Goal: Information Seeking & Learning: Check status

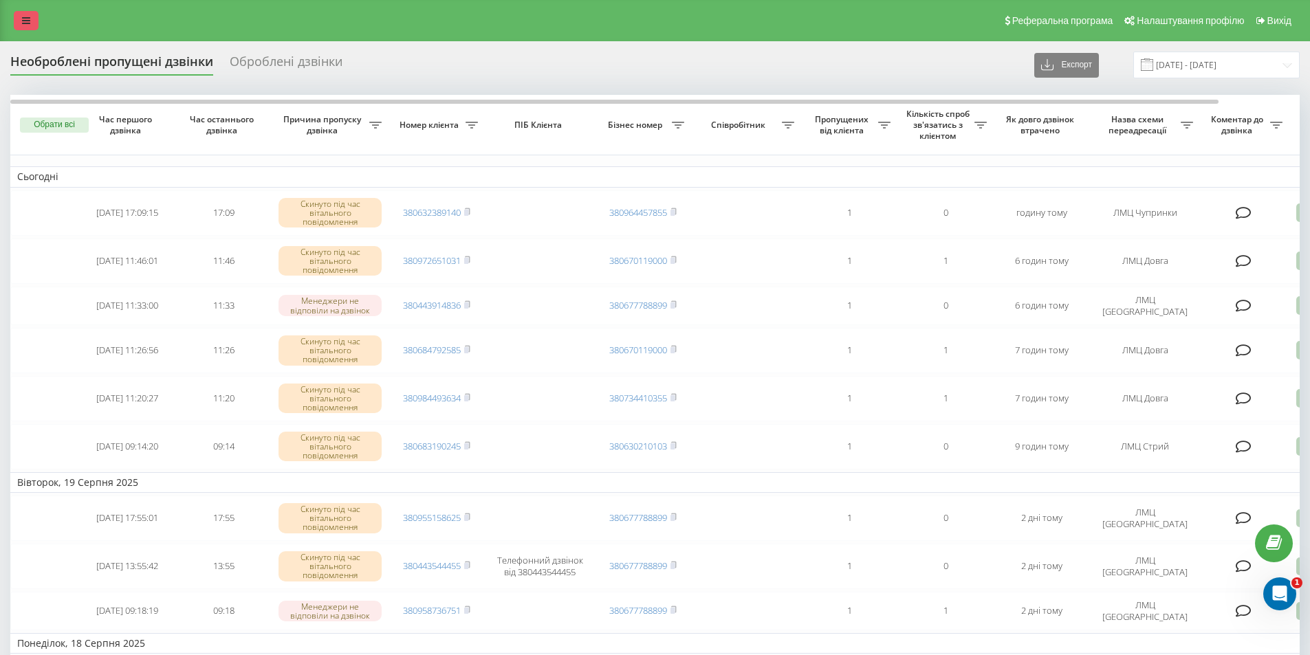
click at [17, 23] on link at bounding box center [26, 20] width 25 height 19
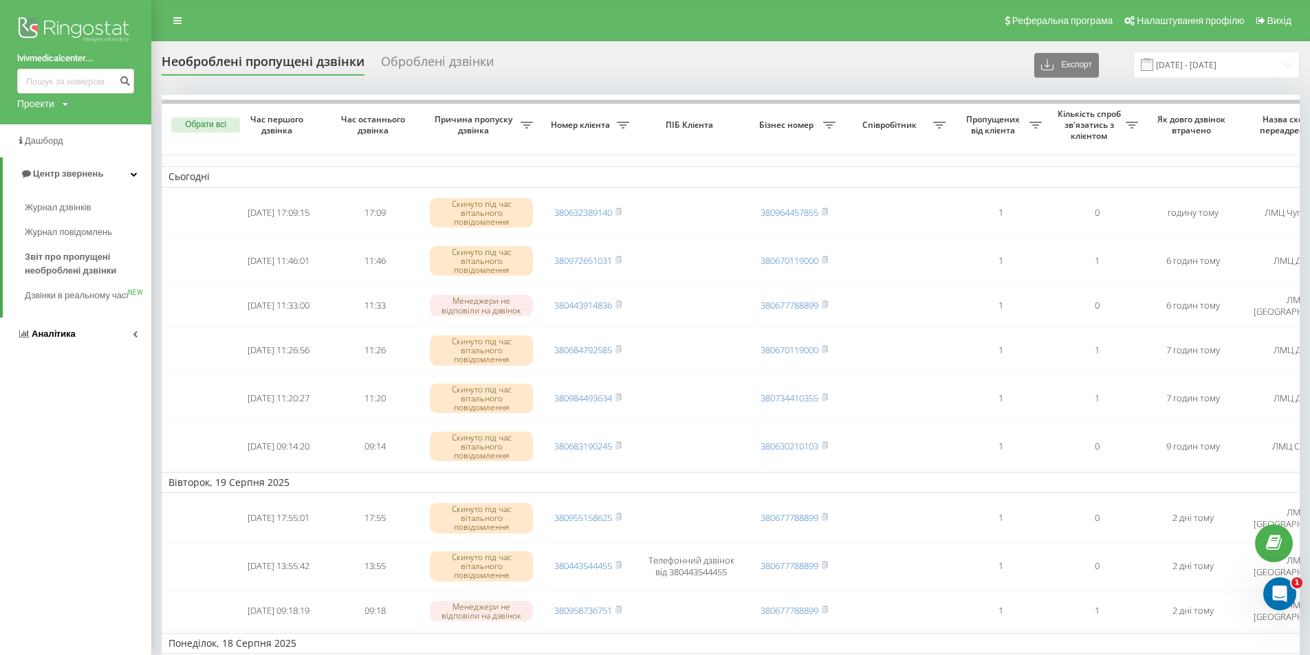
click at [57, 341] on span "Аналiтика" at bounding box center [46, 334] width 58 height 14
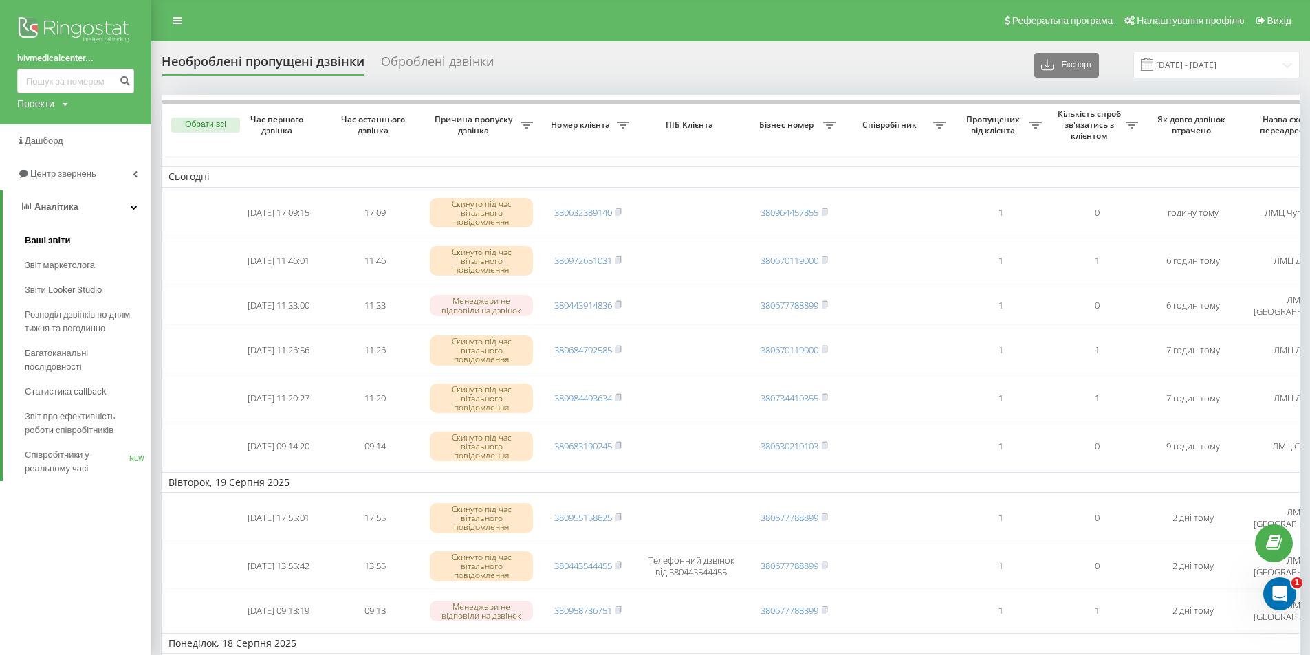
click at [70, 241] on link "Ваші звіти" at bounding box center [88, 240] width 127 height 25
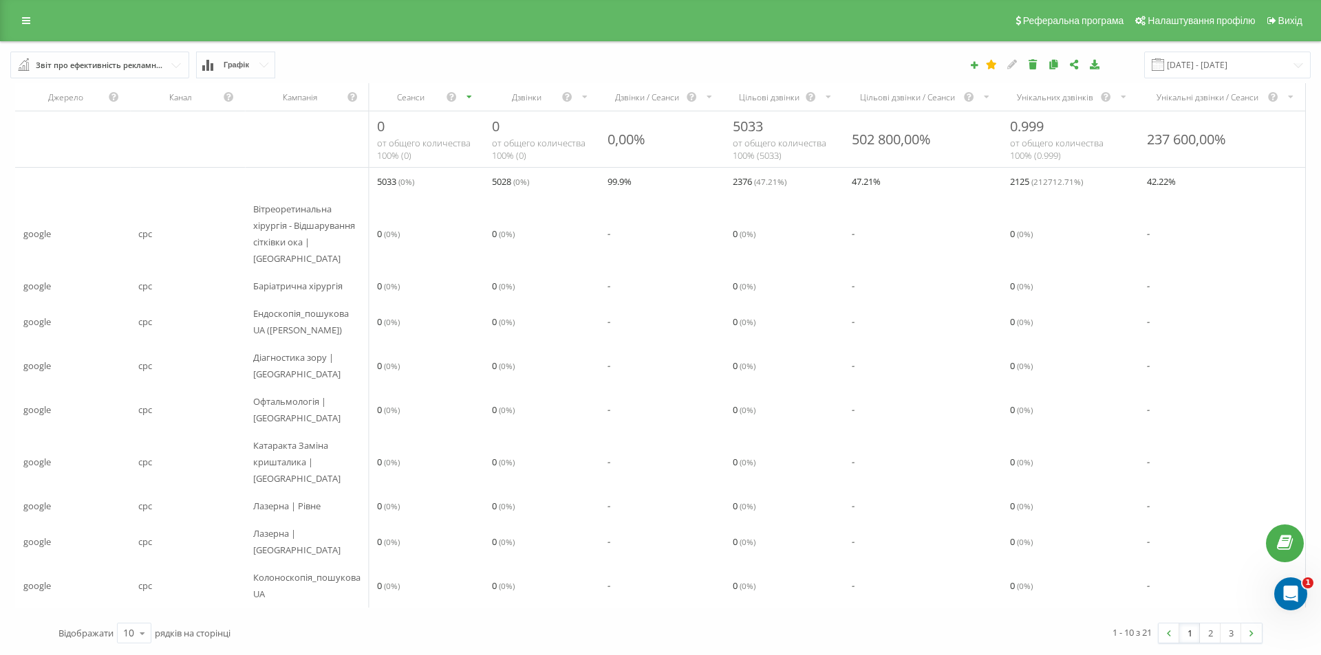
click at [27, 30] on div "Реферальна програма Налаштування профілю Вихід" at bounding box center [660, 20] width 1321 height 41
click at [26, 25] on icon at bounding box center [26, 21] width 8 height 10
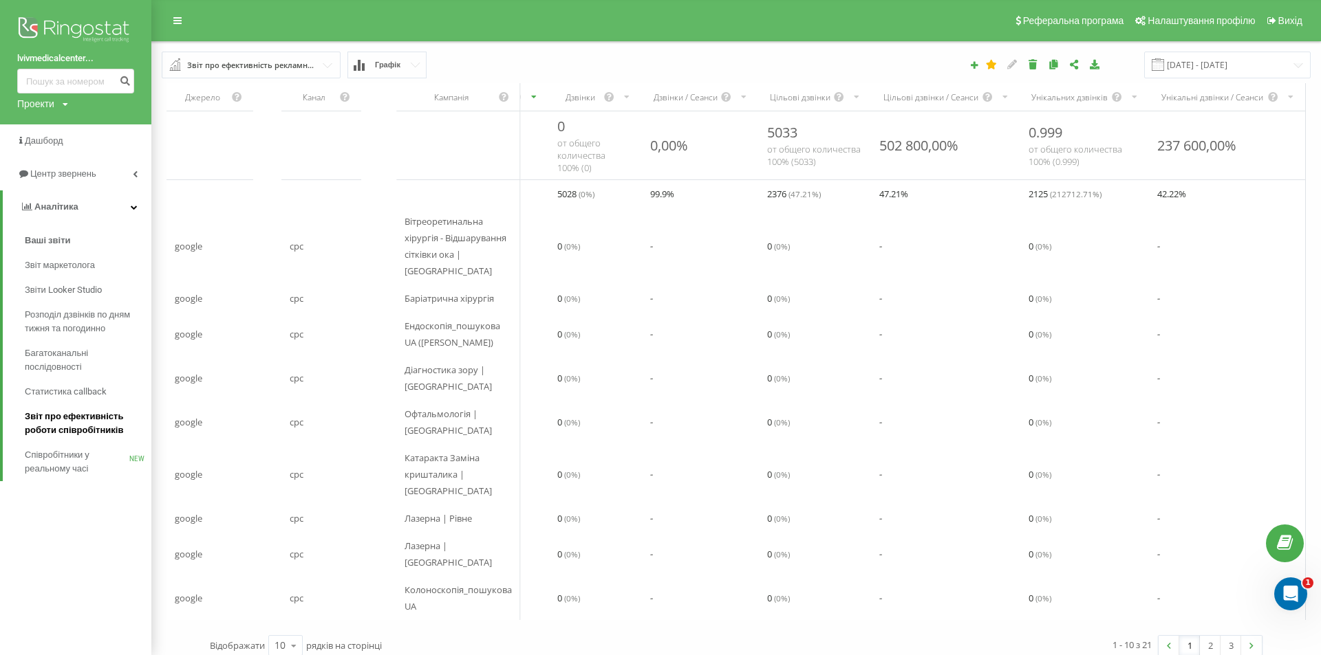
click at [69, 425] on span "Звіт про ефективність роботи співробітників" at bounding box center [85, 424] width 120 height 28
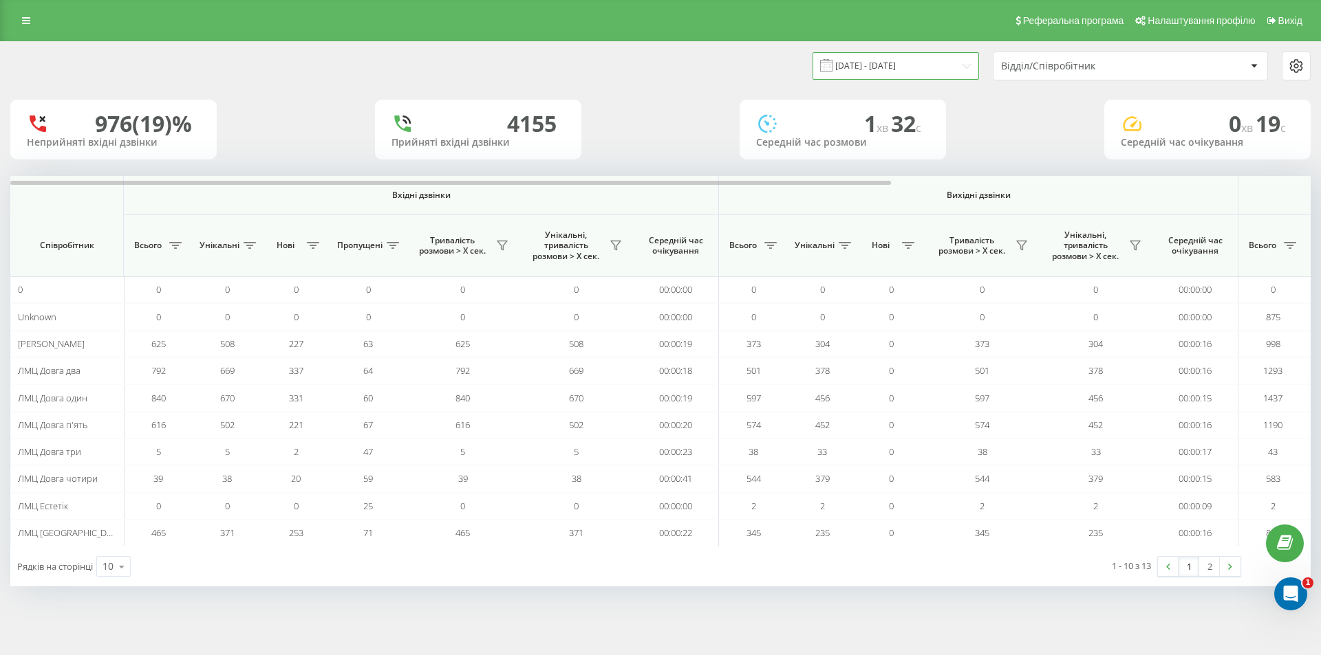
click at [882, 56] on input "21.07.2025 - 21.08.2025" at bounding box center [895, 65] width 166 height 27
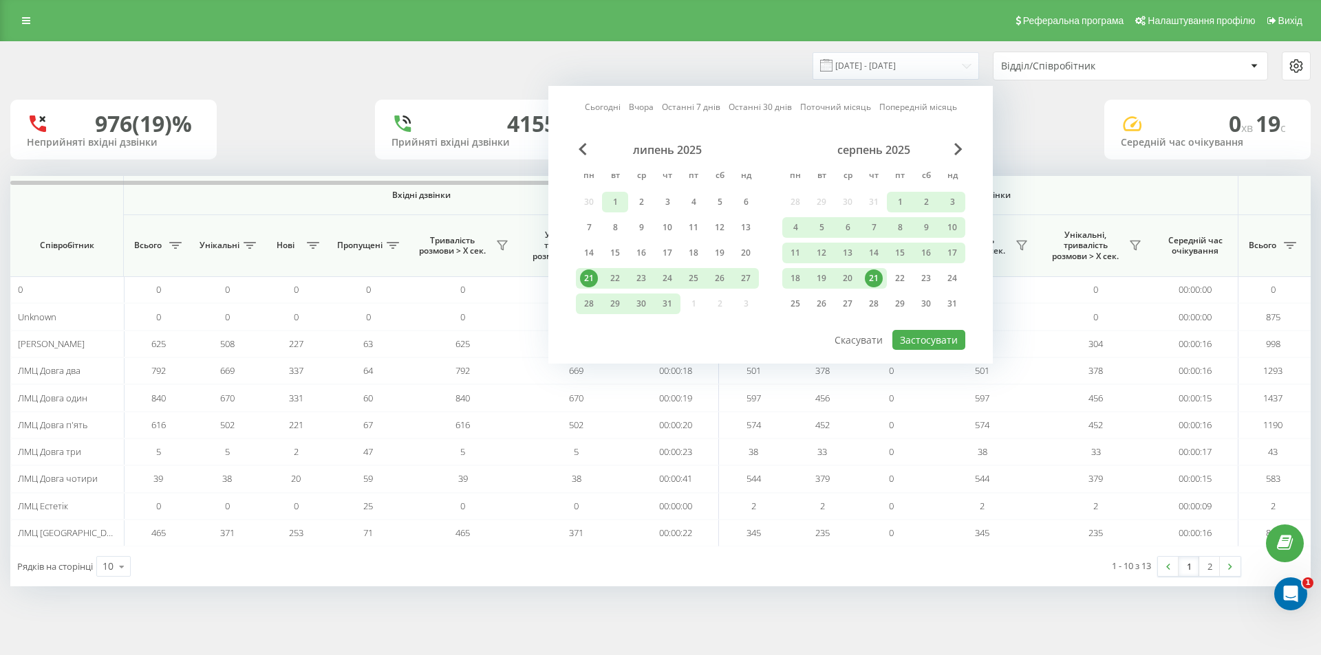
click at [621, 202] on div "1" at bounding box center [615, 202] width 18 height 18
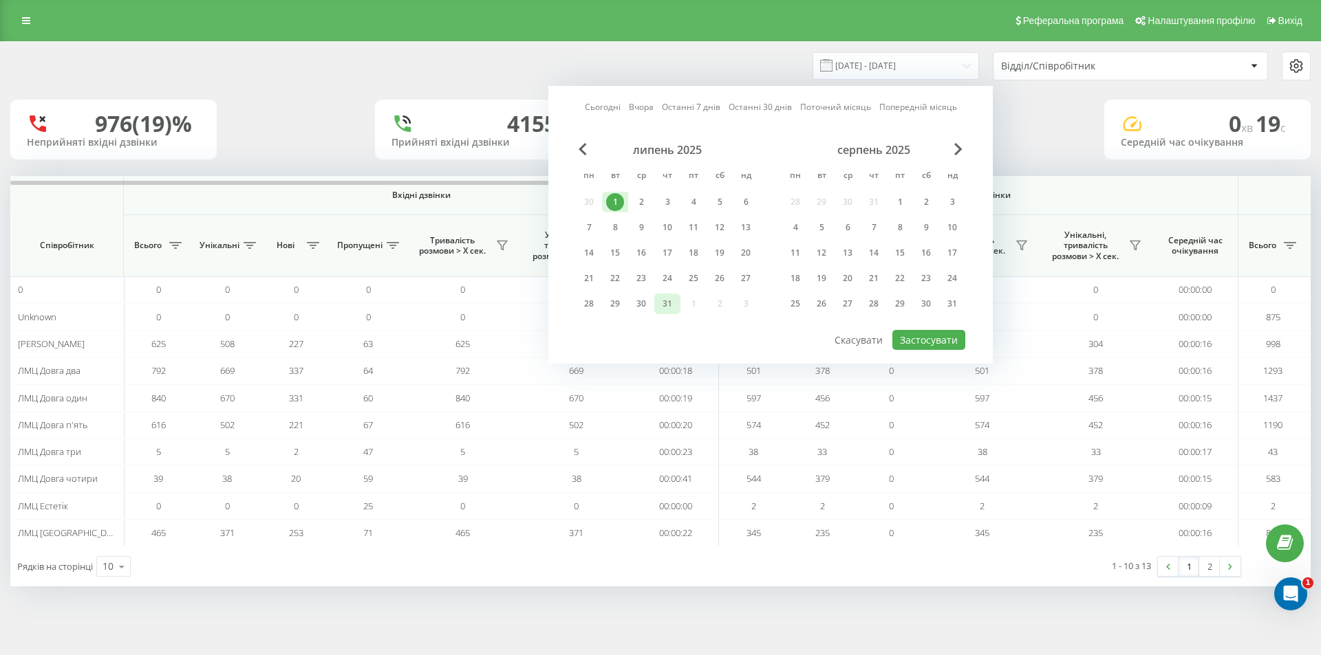
click at [667, 298] on div "31" at bounding box center [667, 304] width 18 height 18
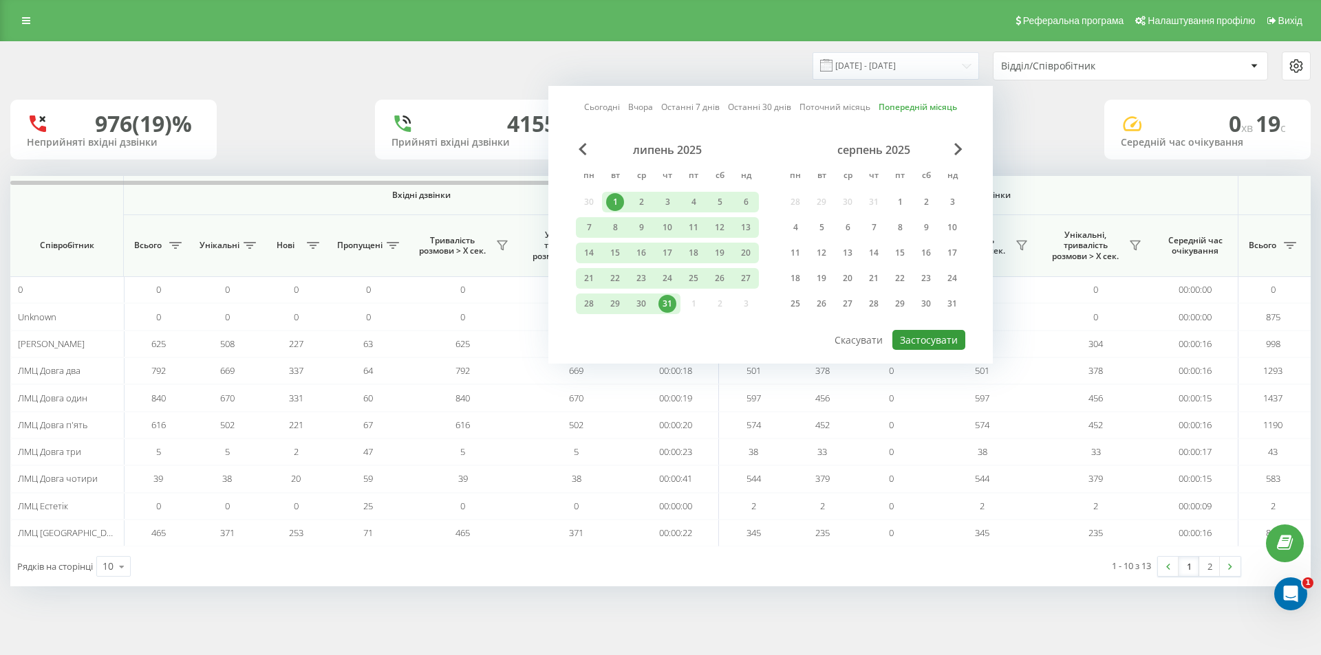
click at [930, 340] on button "Застосувати" at bounding box center [928, 340] width 73 height 20
type input "01.07.2025 - 31.07.2025"
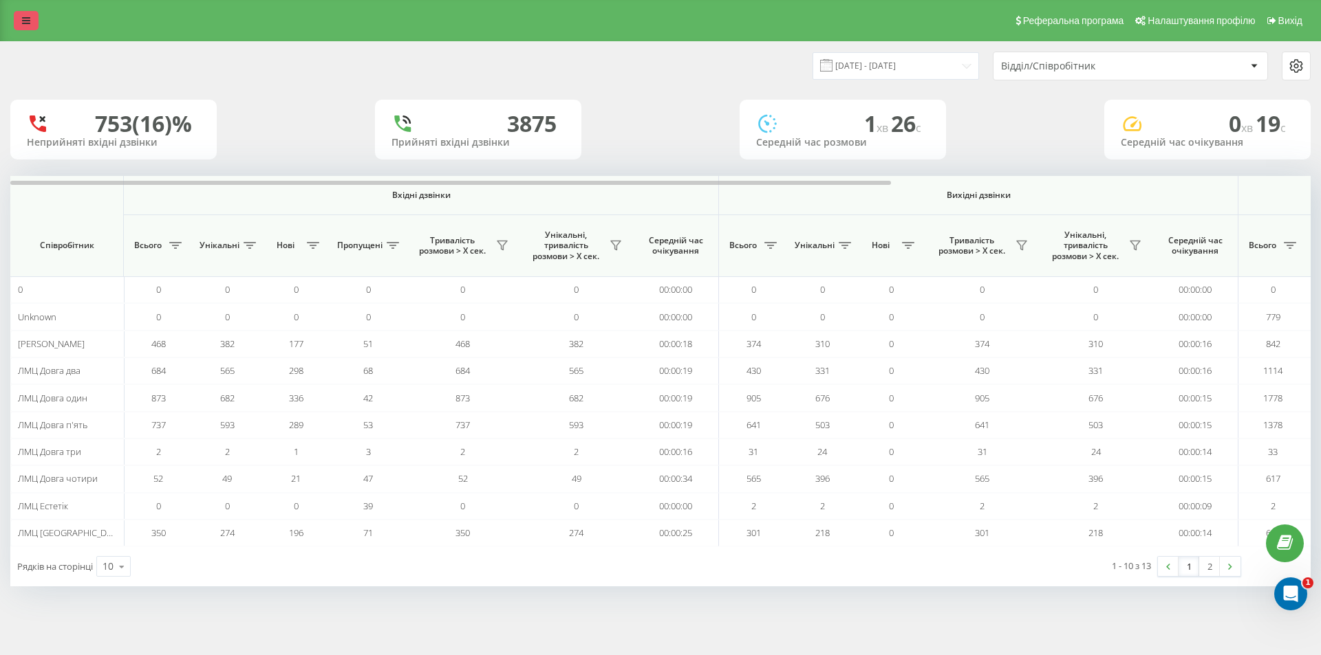
click at [24, 26] on link at bounding box center [26, 20] width 25 height 19
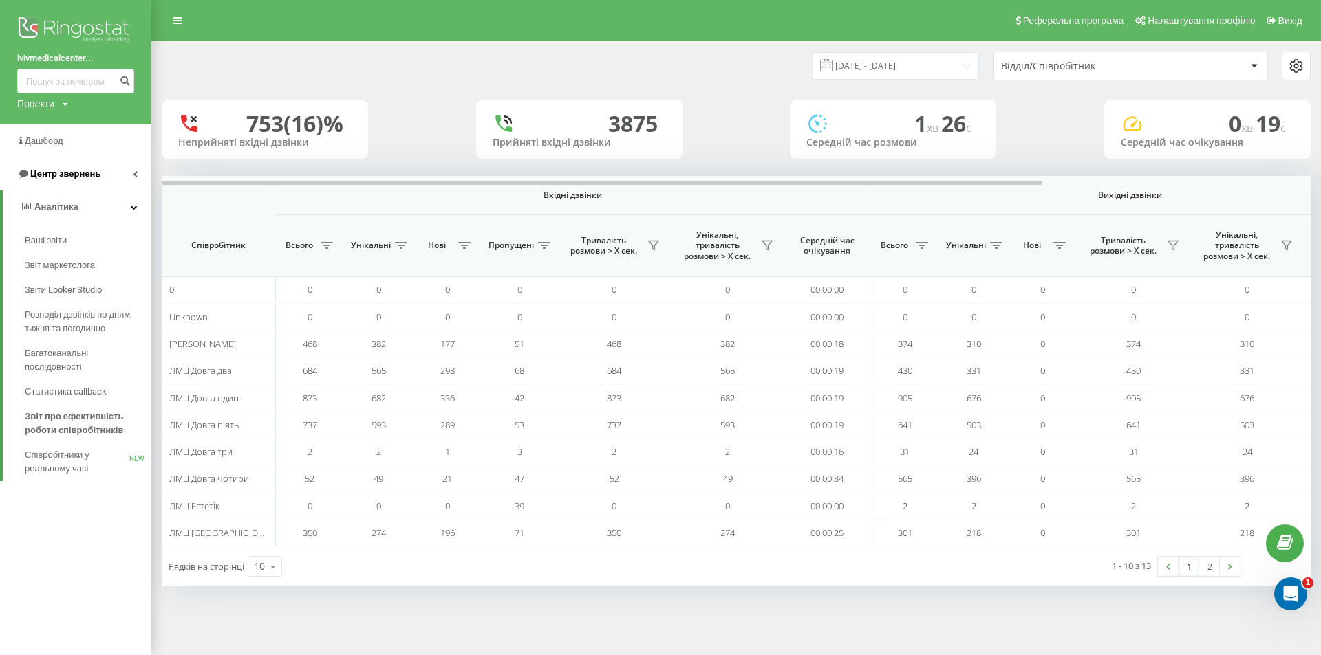
click at [73, 169] on span "Центр звернень" at bounding box center [58, 174] width 83 height 14
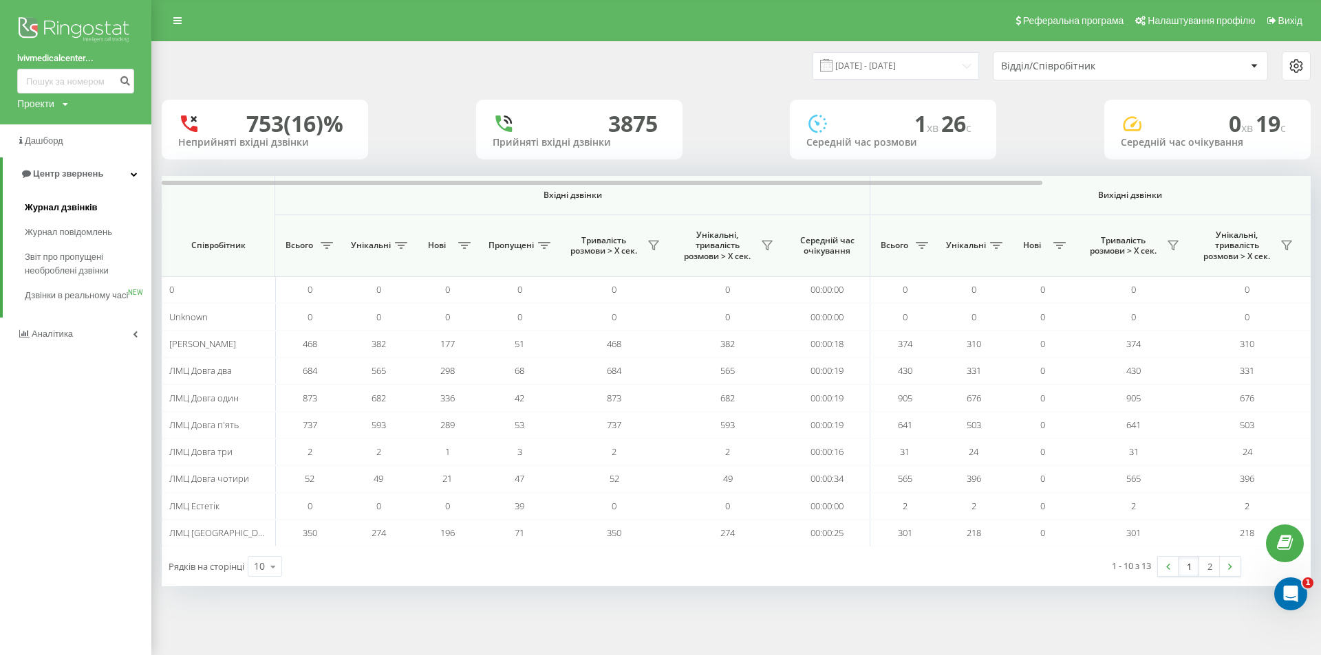
click at [70, 206] on span "Журнал дзвінків" at bounding box center [61, 208] width 73 height 14
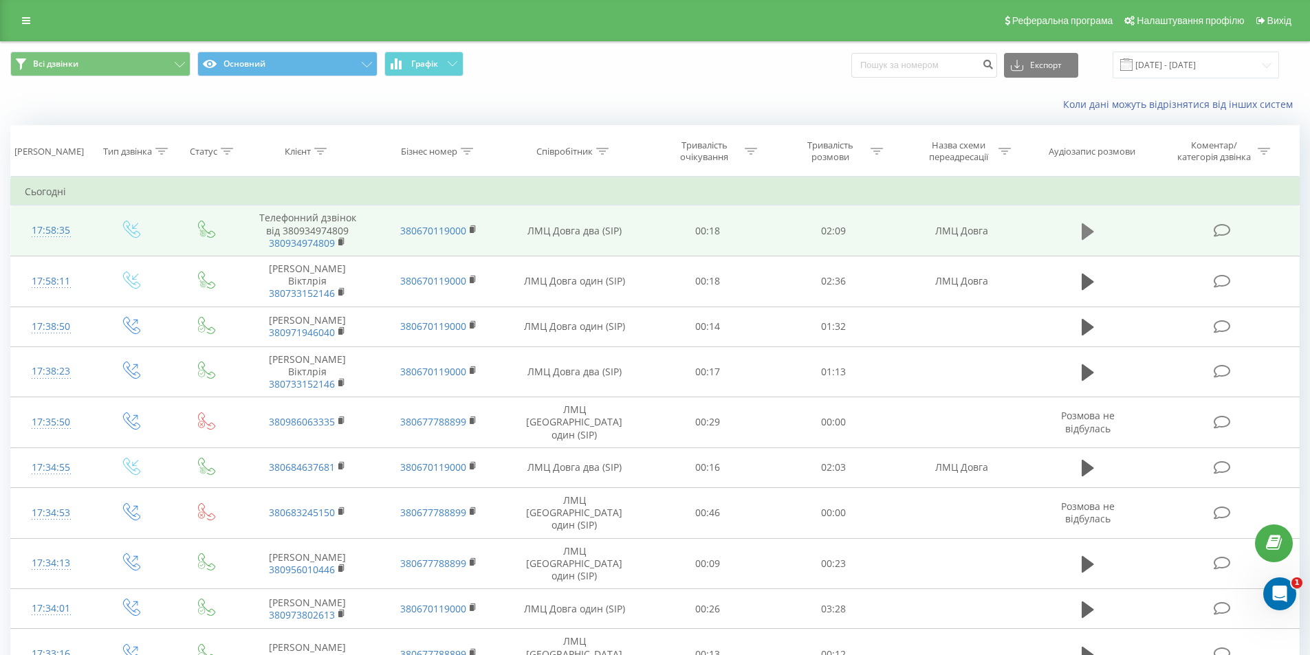
click at [1089, 228] on icon at bounding box center [1088, 231] width 12 height 17
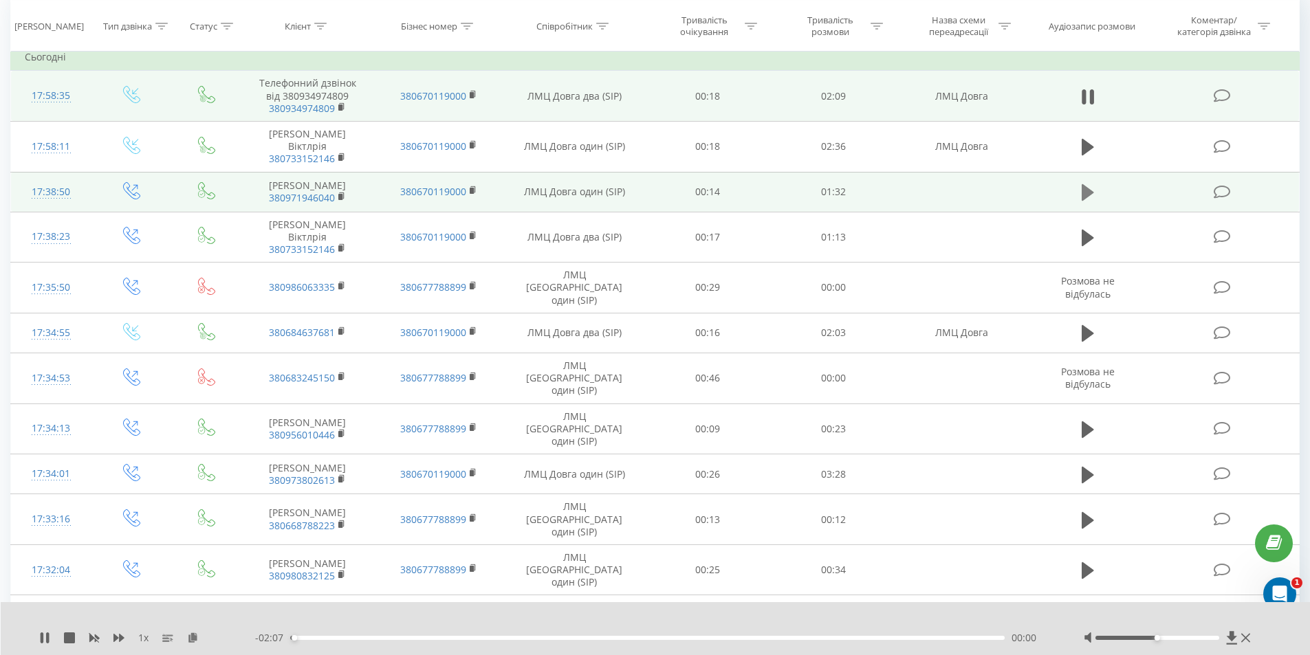
scroll to position [138, 0]
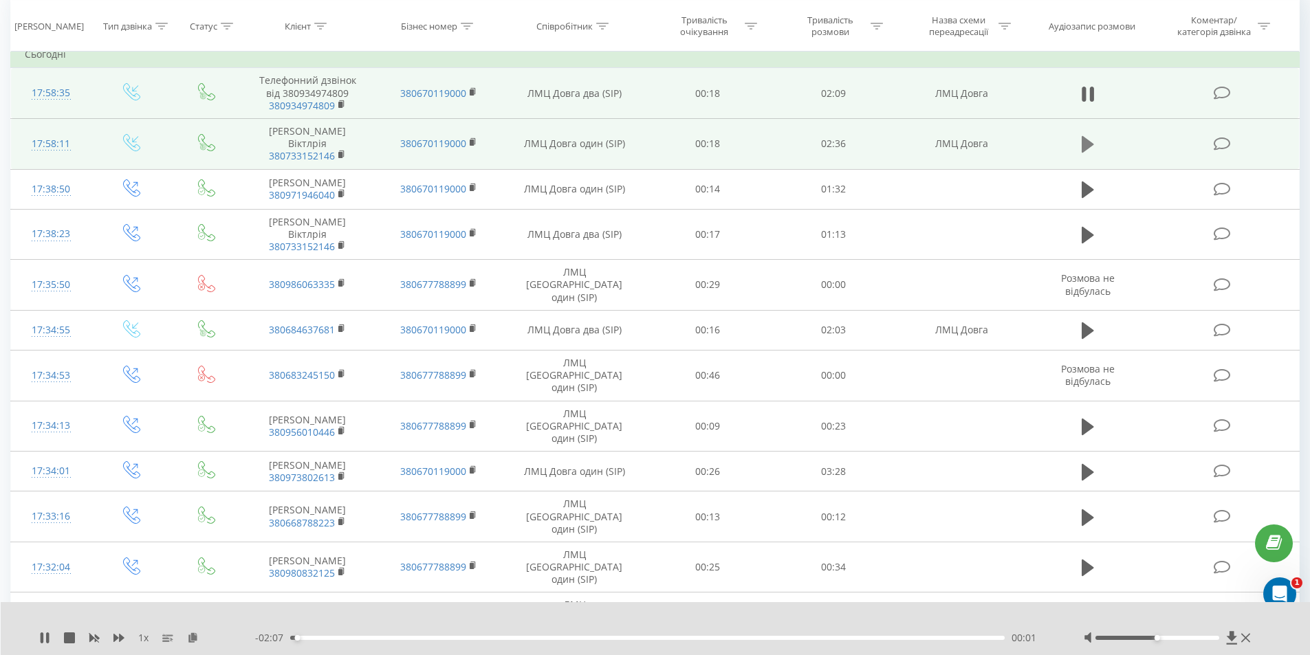
click at [1085, 149] on icon at bounding box center [1088, 144] width 12 height 19
click at [1086, 140] on icon at bounding box center [1088, 144] width 12 height 19
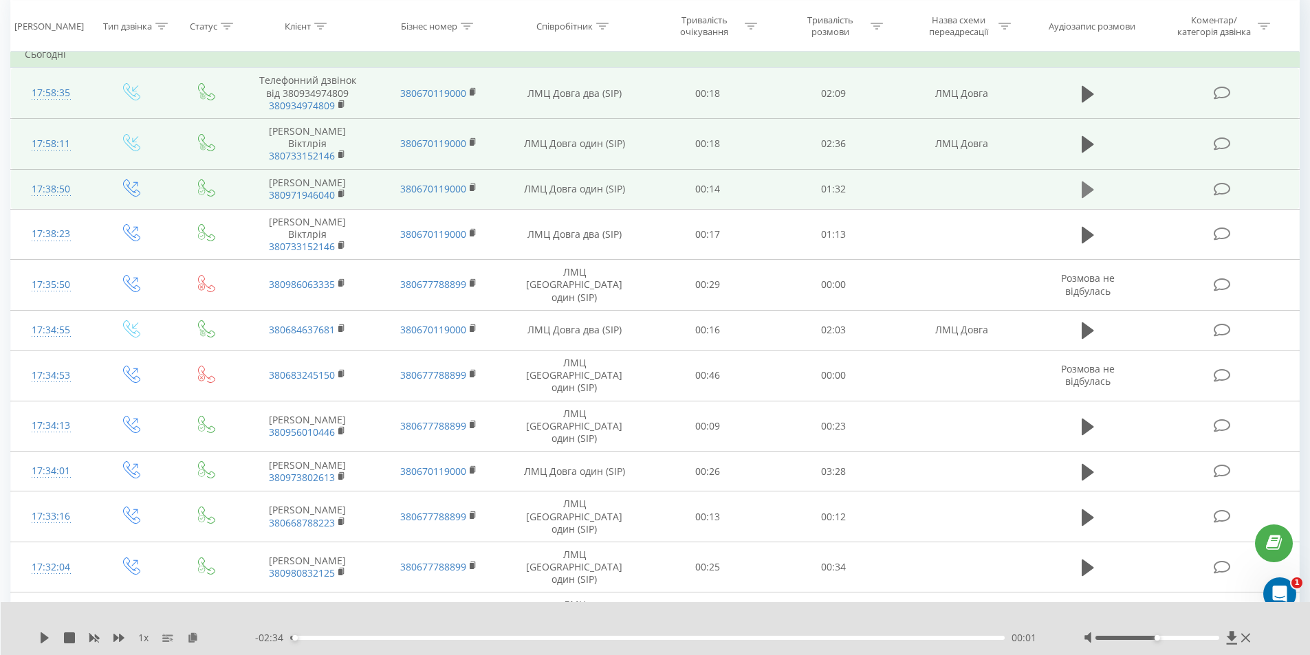
click at [1092, 180] on icon at bounding box center [1088, 189] width 12 height 19
click at [1089, 180] on icon at bounding box center [1088, 189] width 12 height 19
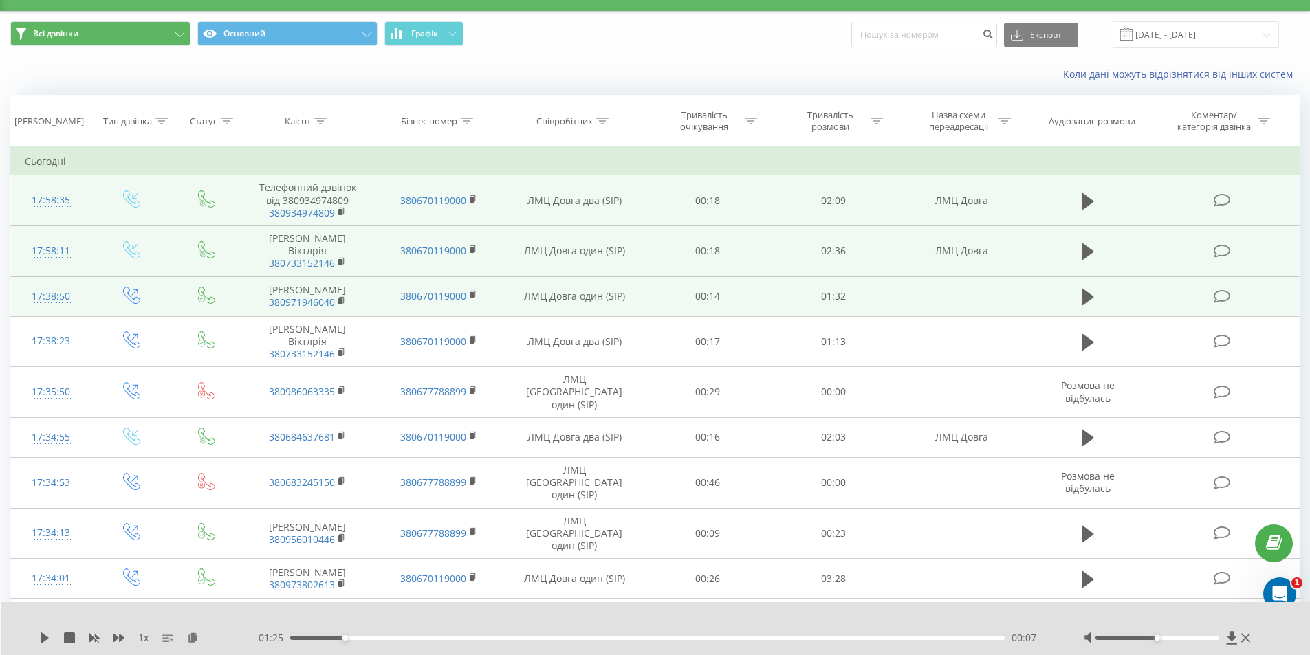
scroll to position [0, 0]
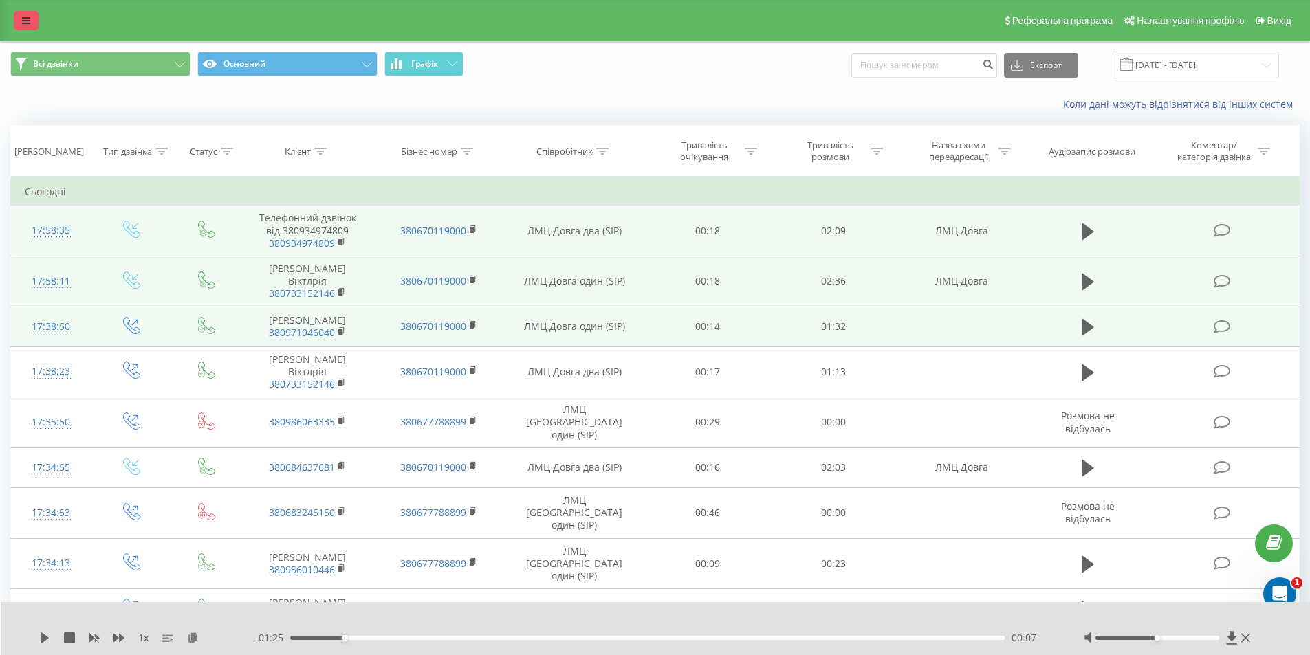
click at [28, 19] on icon at bounding box center [26, 21] width 8 height 10
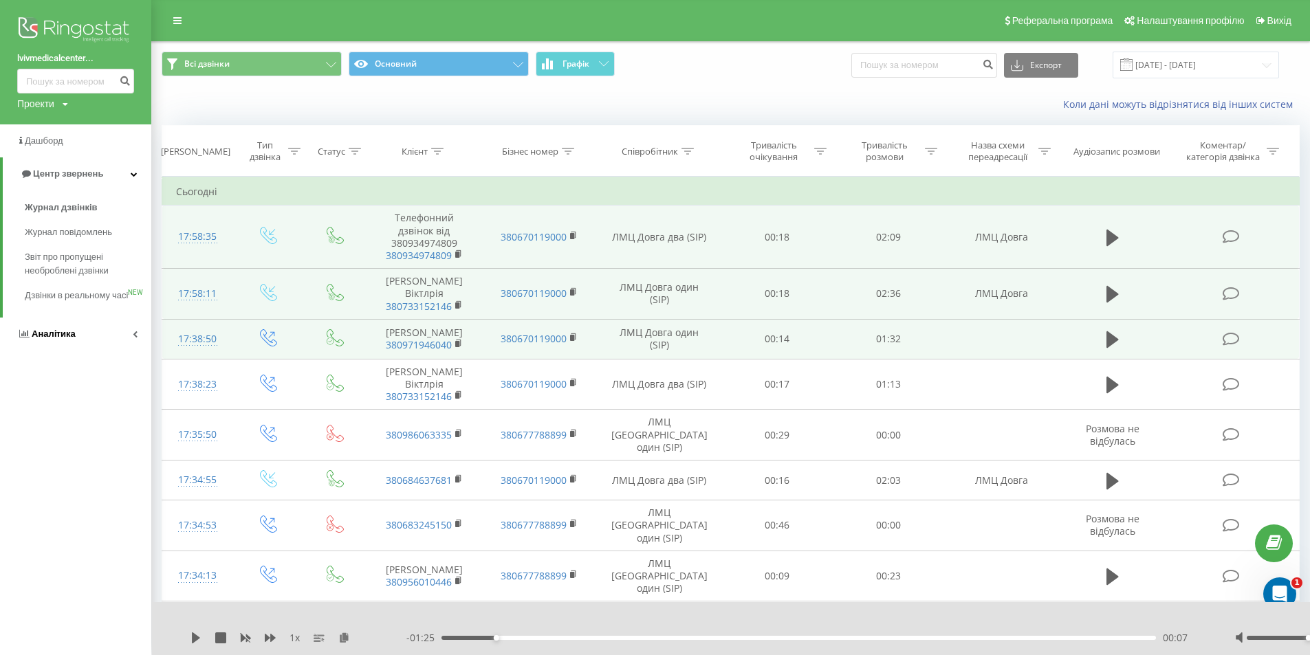
click at [87, 345] on link "Аналiтика" at bounding box center [75, 334] width 151 height 33
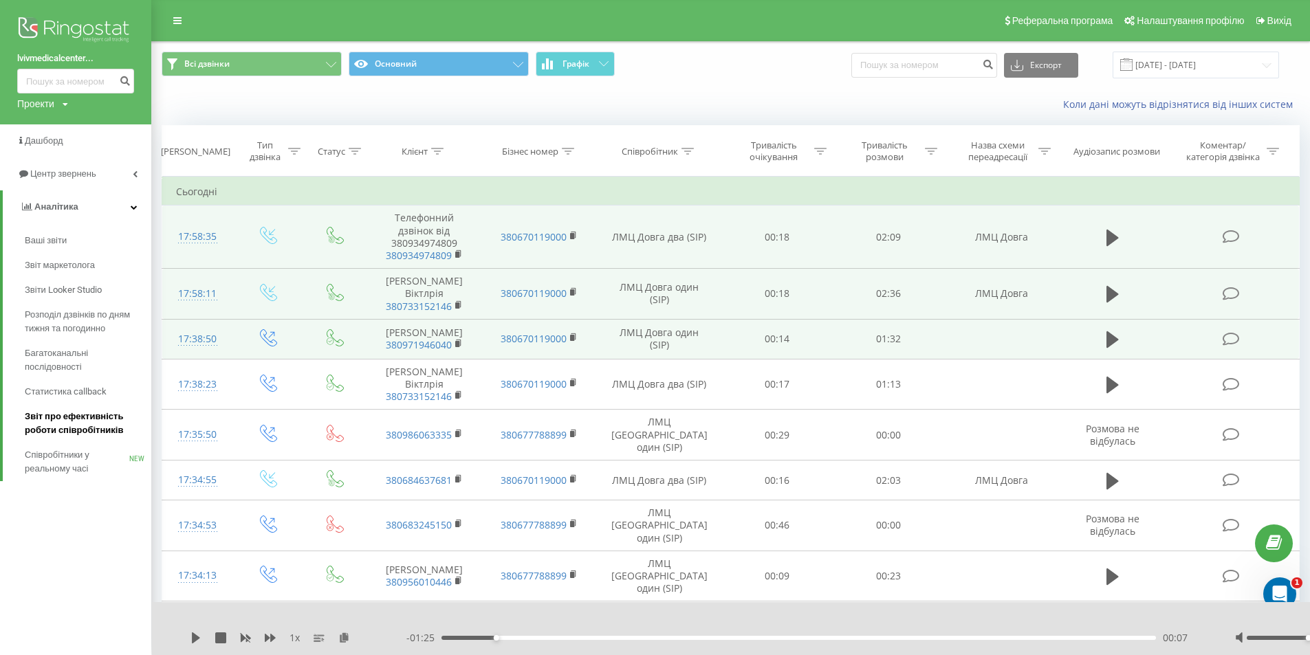
click at [76, 410] on link "Звіт про ефективність роботи співробітників" at bounding box center [88, 423] width 127 height 39
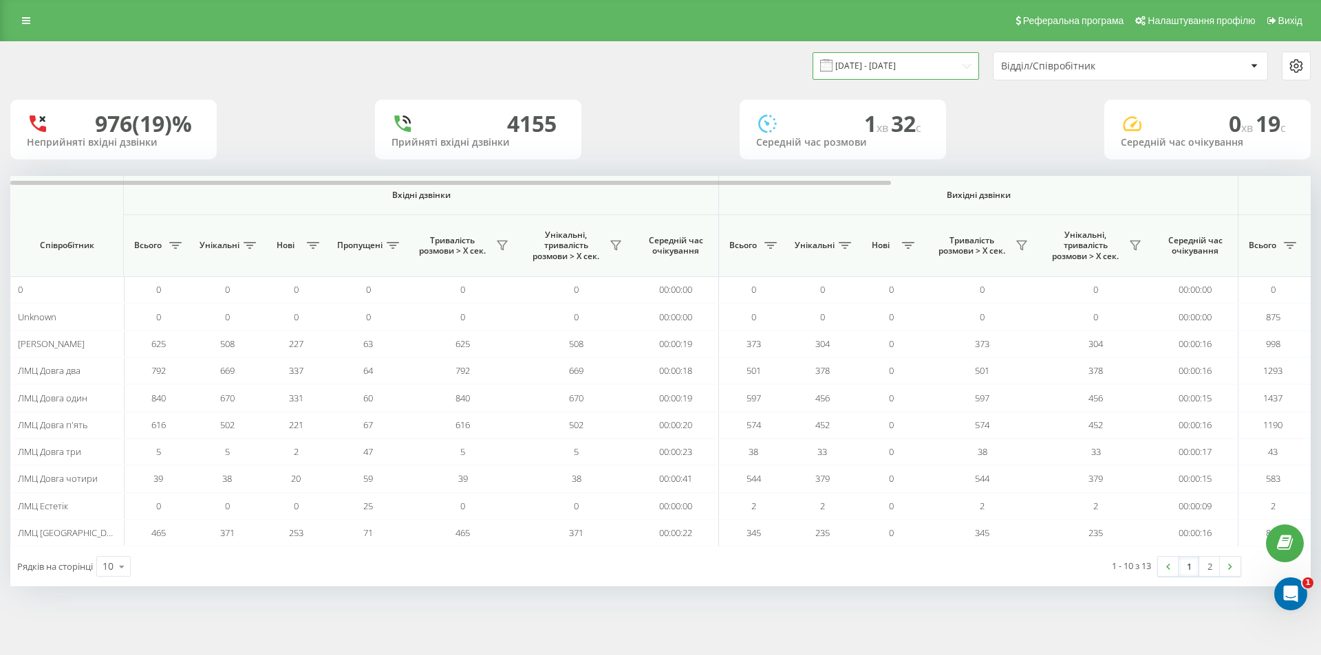
click at [954, 69] on input "[DATE] - [DATE]" at bounding box center [895, 65] width 166 height 27
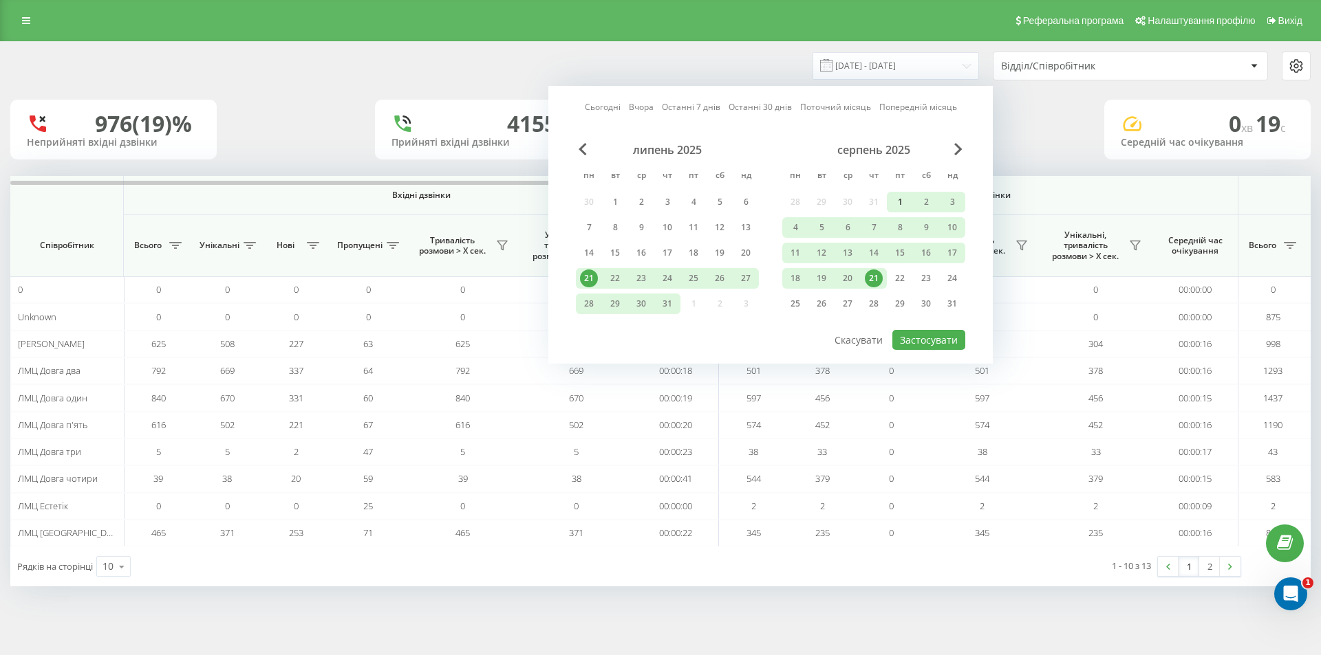
click at [902, 204] on div "1" at bounding box center [900, 202] width 18 height 18
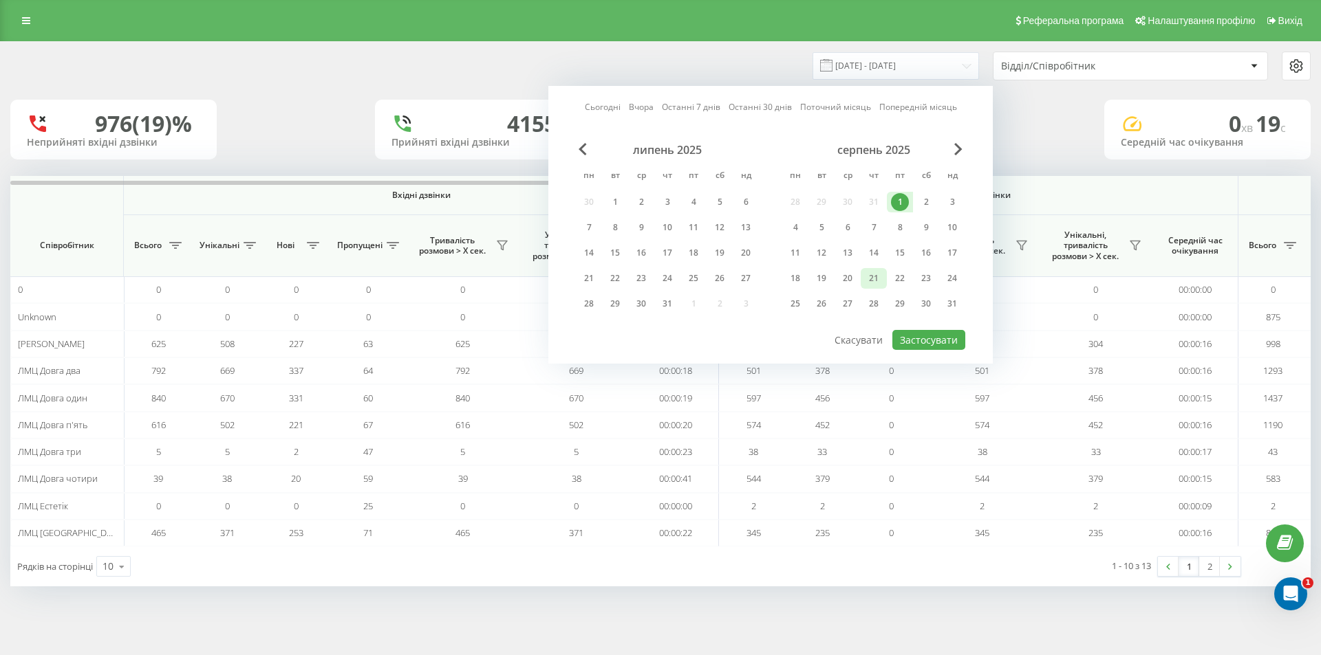
click at [882, 279] on div "21" at bounding box center [874, 279] width 18 height 18
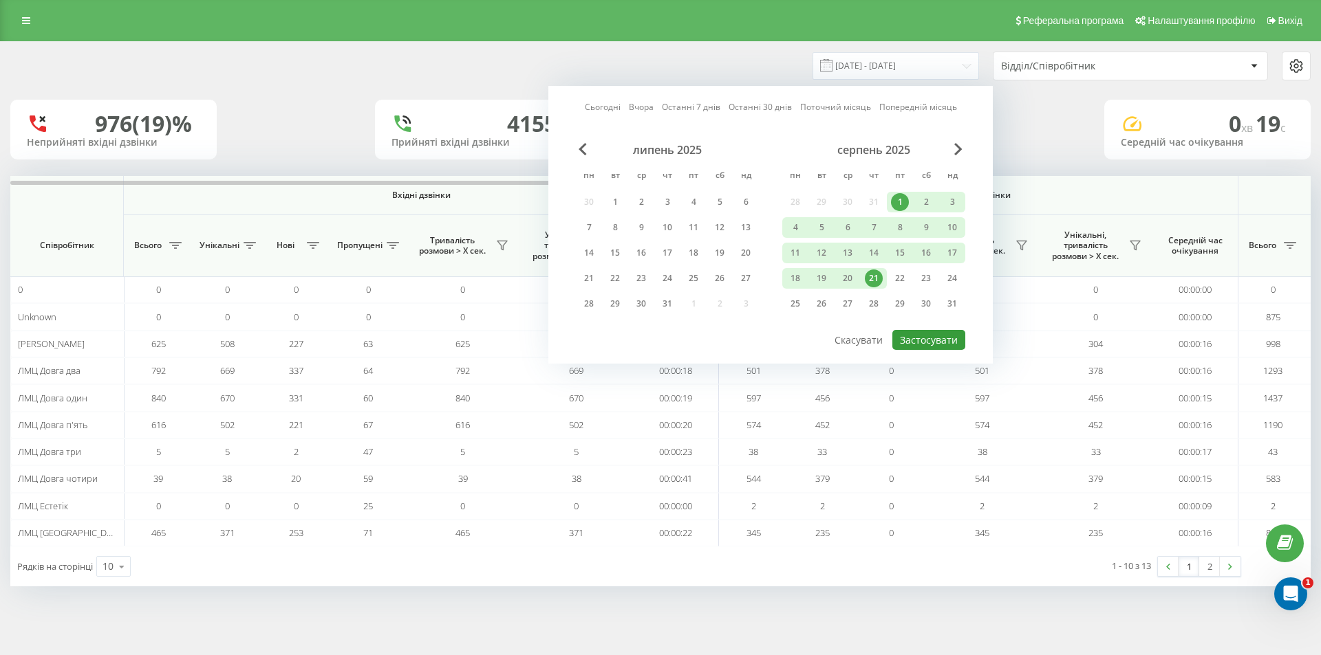
click at [945, 338] on button "Застосувати" at bounding box center [928, 340] width 73 height 20
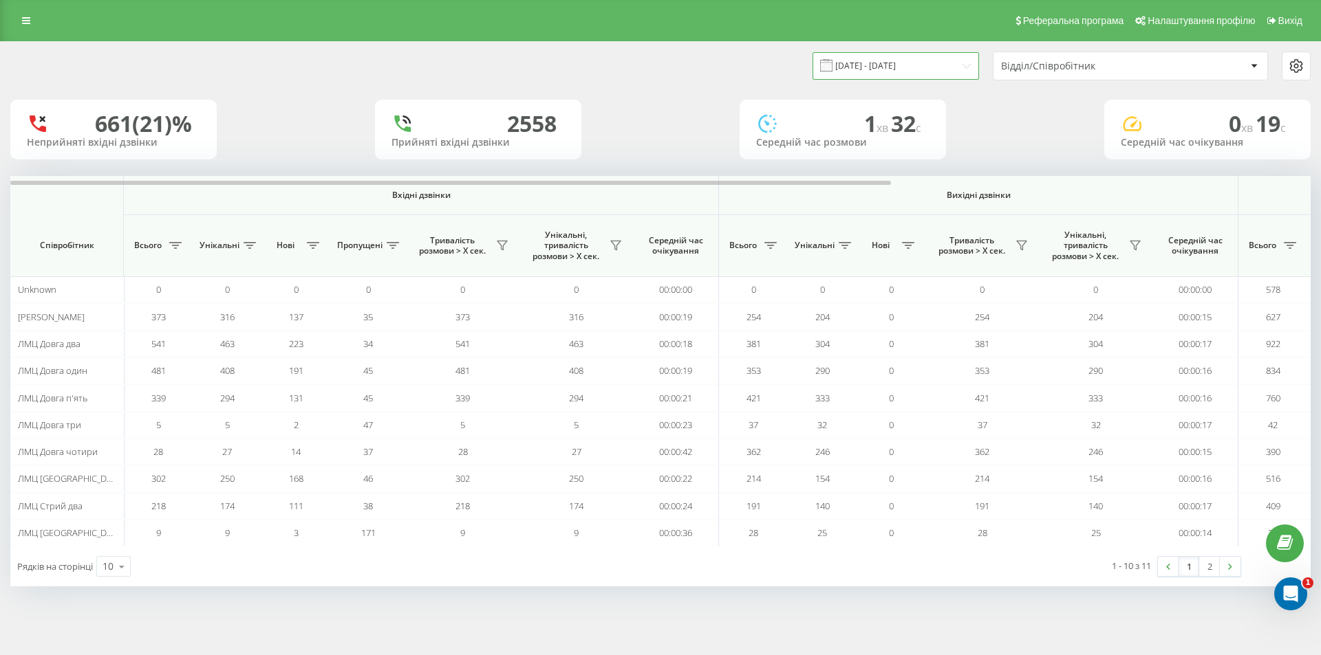
click at [955, 67] on input "[DATE] - [DATE]" at bounding box center [895, 65] width 166 height 27
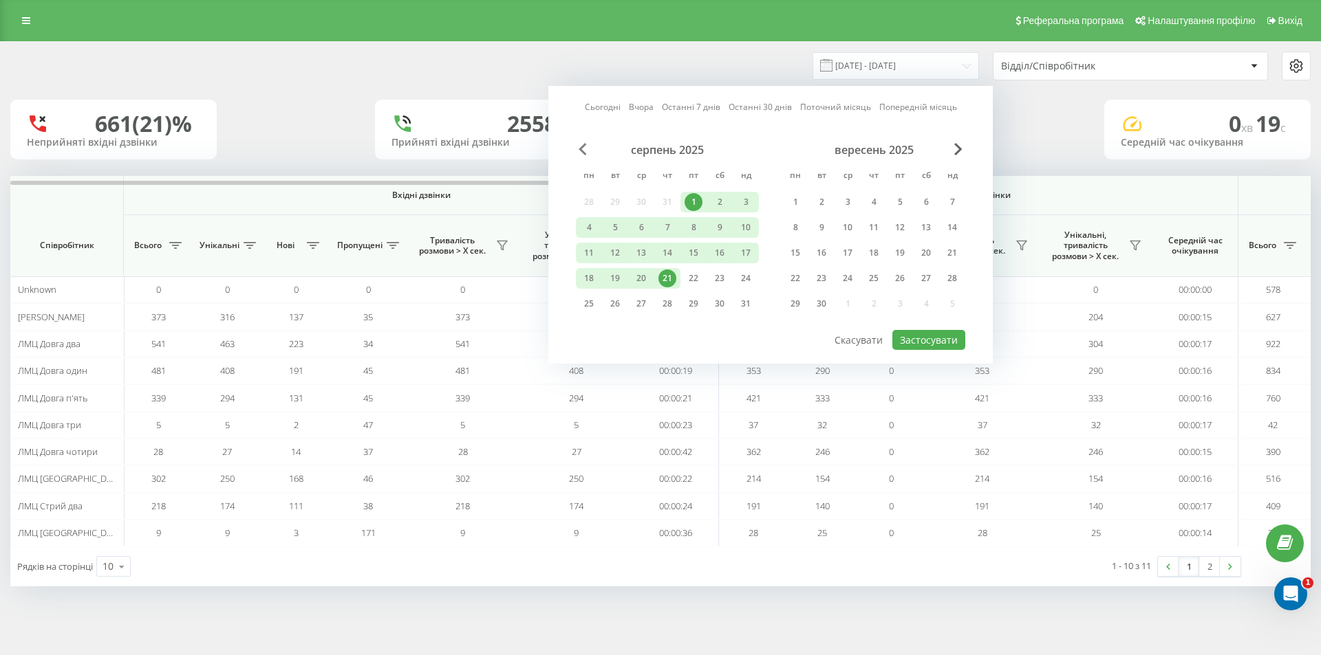
click at [581, 146] on span "Previous Month" at bounding box center [582, 149] width 8 height 12
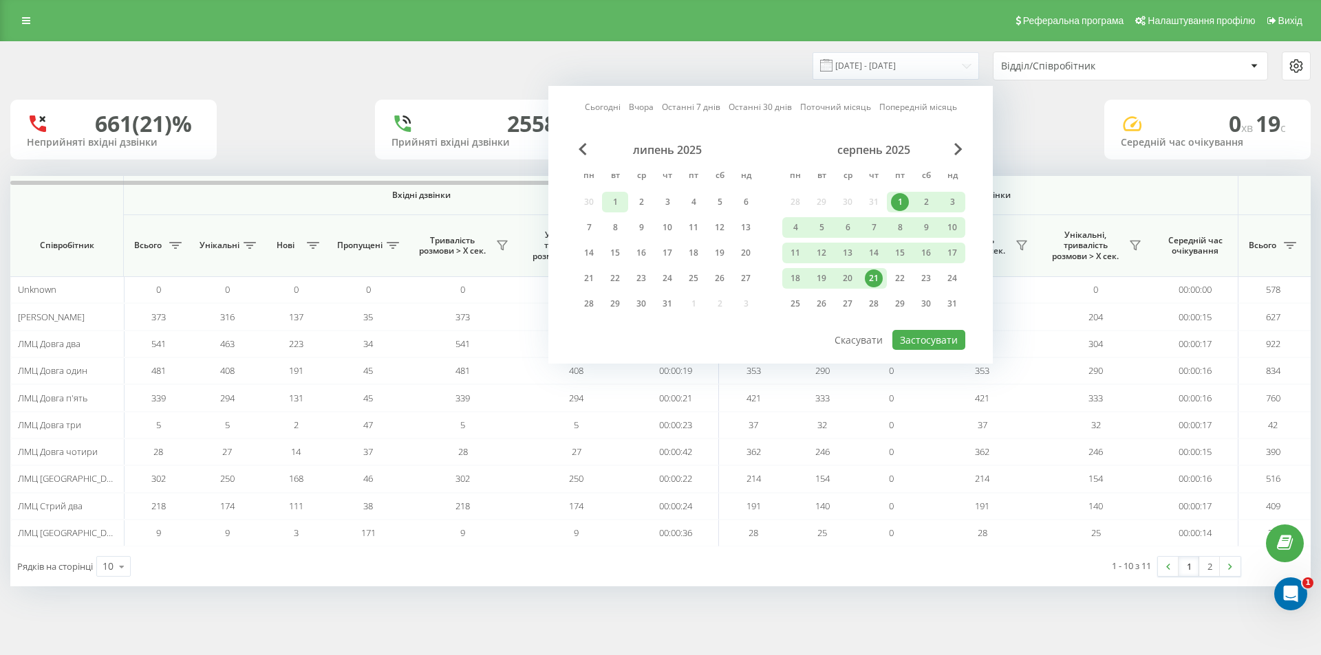
click at [618, 201] on div "1" at bounding box center [615, 202] width 18 height 18
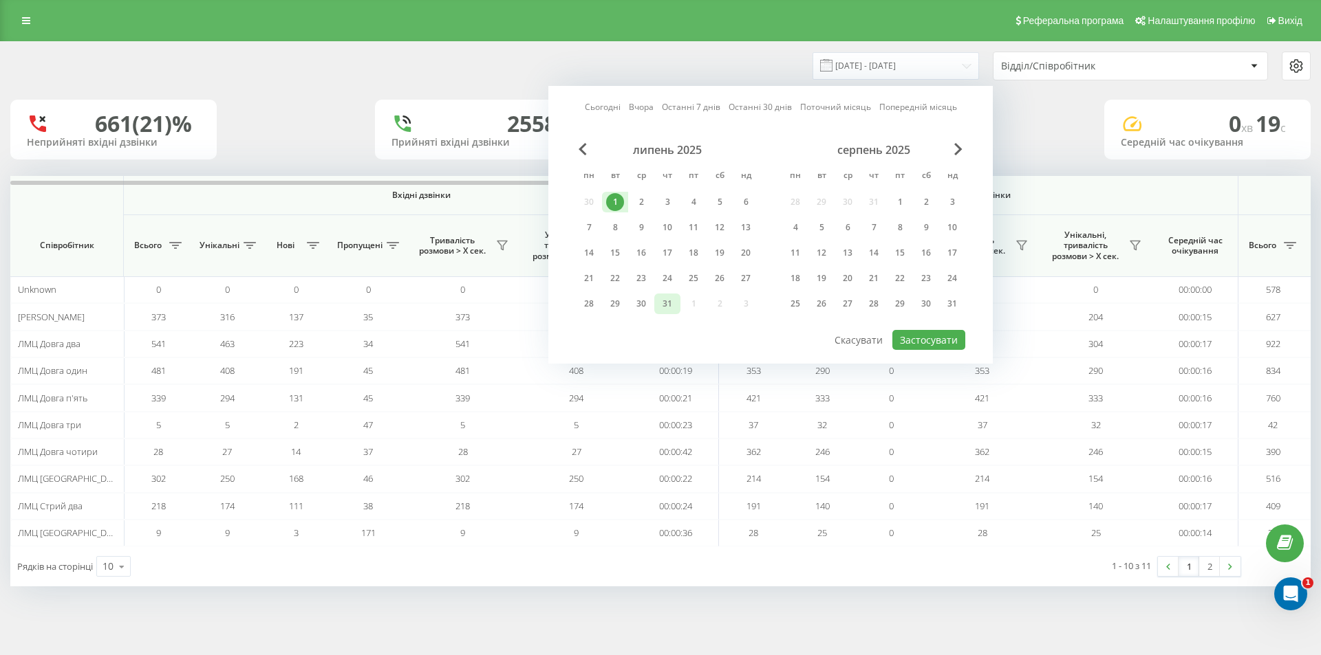
click at [669, 301] on div "31" at bounding box center [667, 304] width 18 height 18
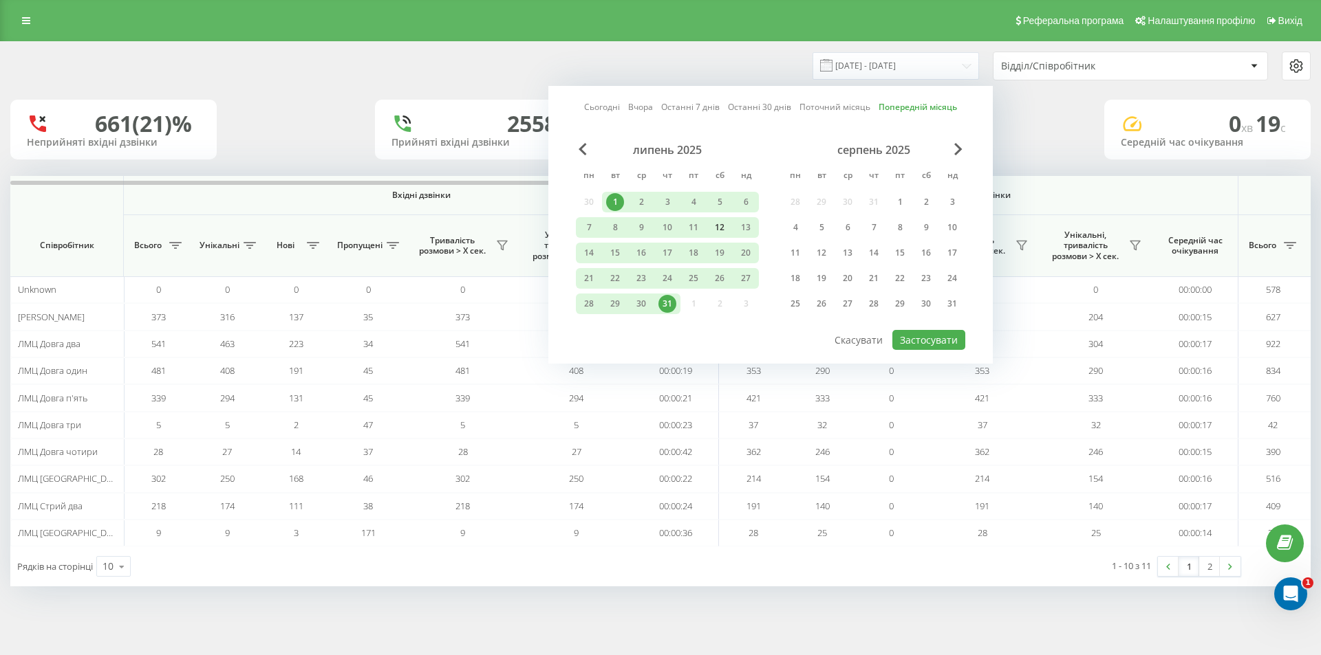
click at [716, 226] on div "12" at bounding box center [719, 228] width 18 height 18
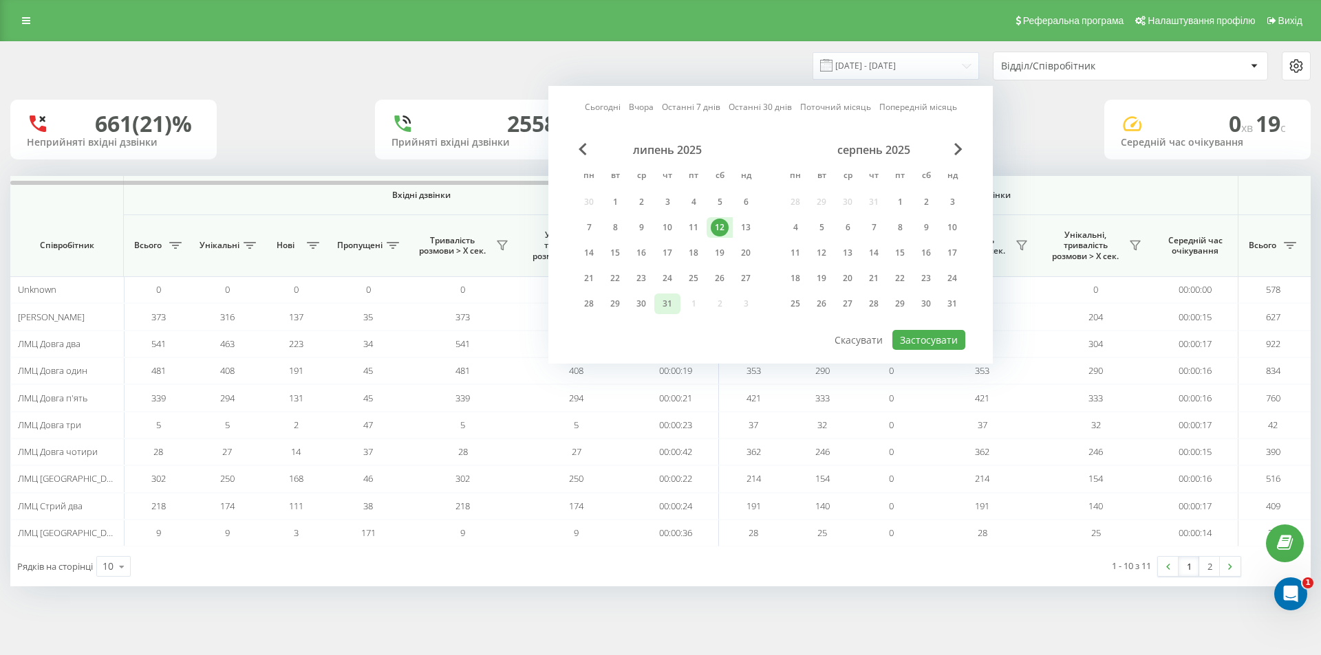
click at [667, 305] on div "31" at bounding box center [667, 304] width 18 height 18
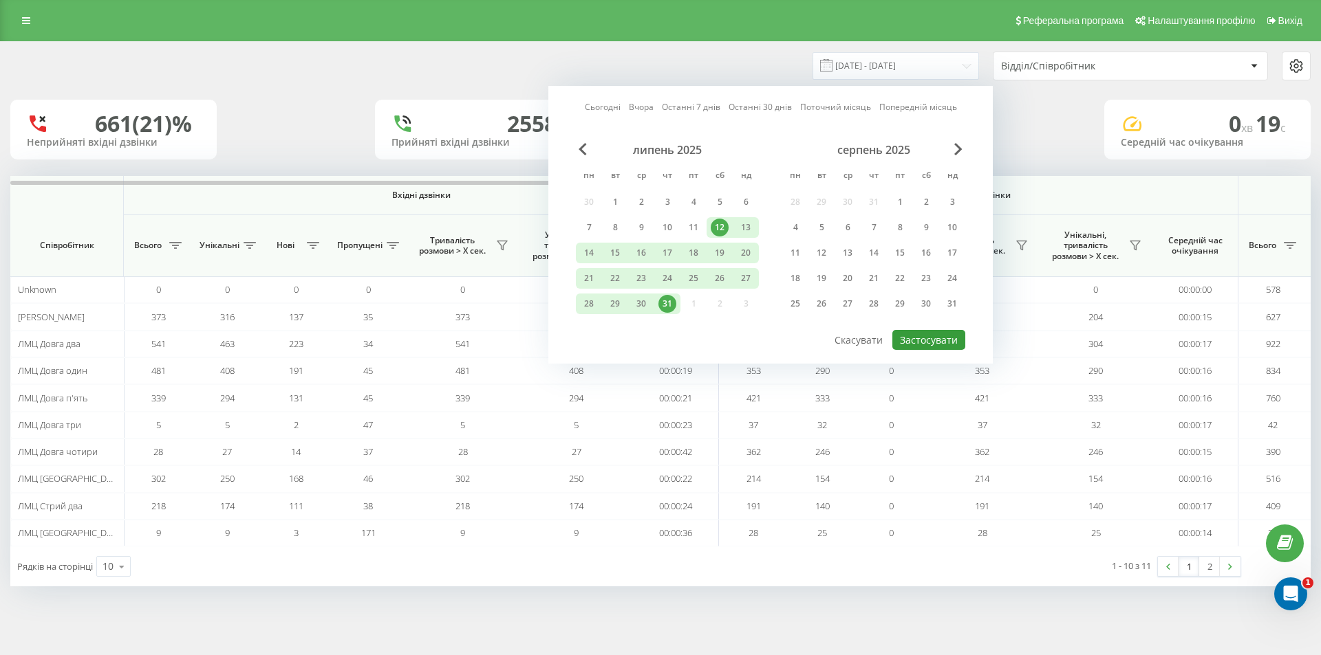
drag, startPoint x: 942, startPoint y: 339, endPoint x: 913, endPoint y: 339, distance: 28.9
click at [942, 339] on button "Застосувати" at bounding box center [928, 340] width 73 height 20
type input "12.07.2025 - 31.07.2025"
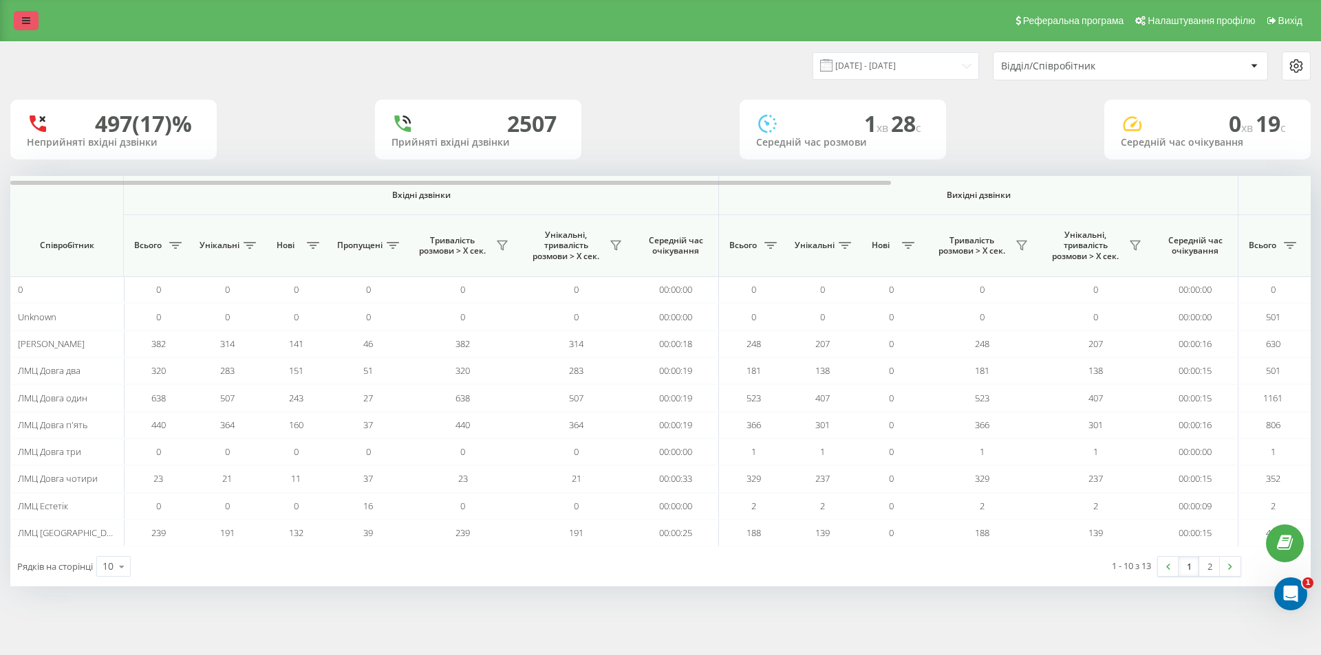
click at [30, 15] on link at bounding box center [26, 20] width 25 height 19
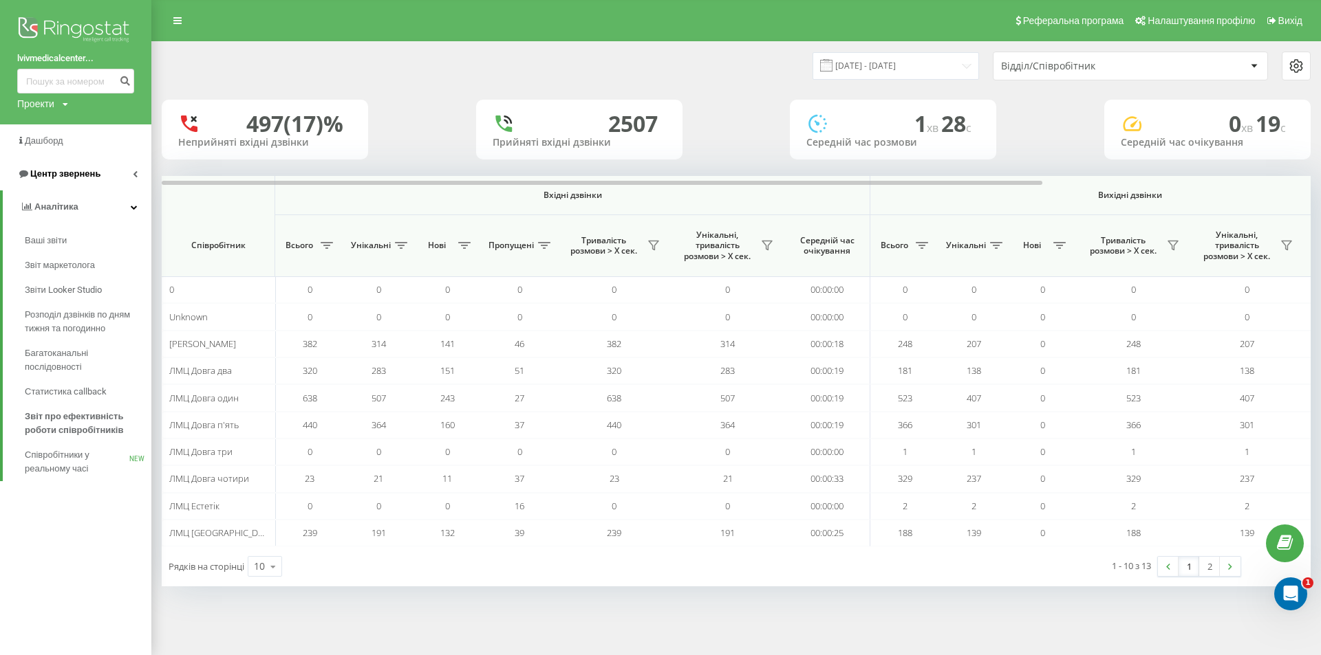
click at [68, 173] on span "Центр звернень" at bounding box center [65, 174] width 70 height 10
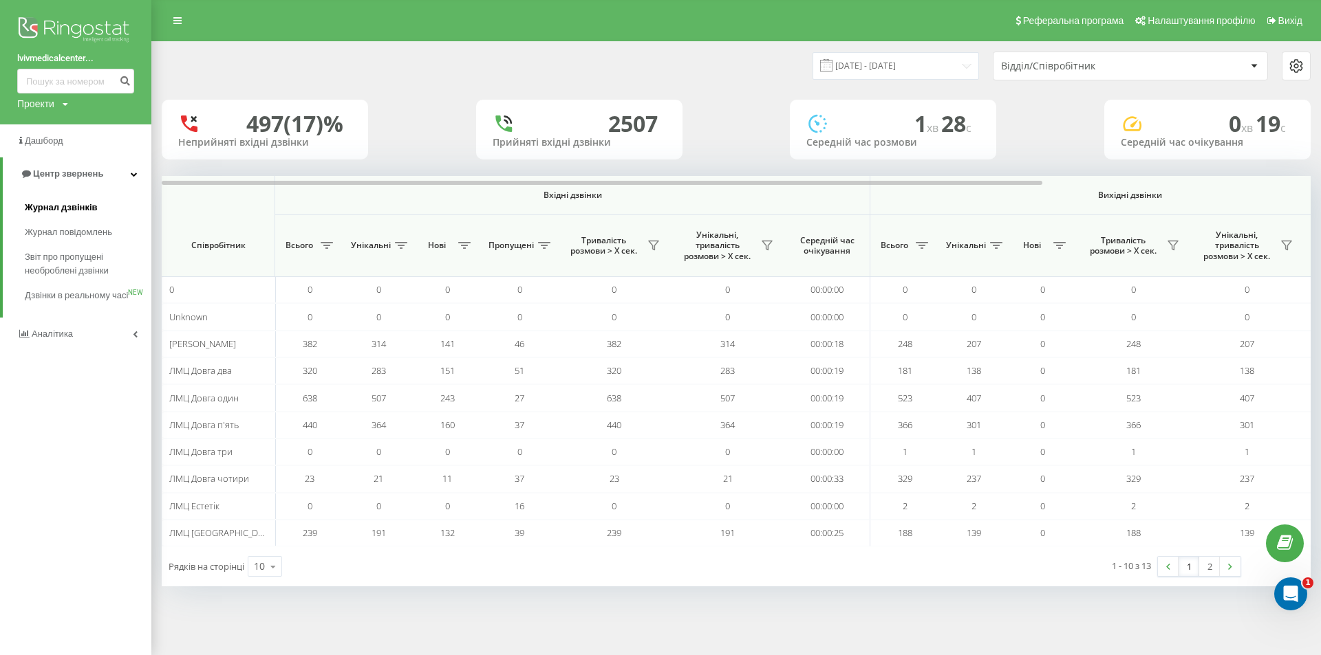
click at [73, 207] on span "Журнал дзвінків" at bounding box center [61, 208] width 73 height 14
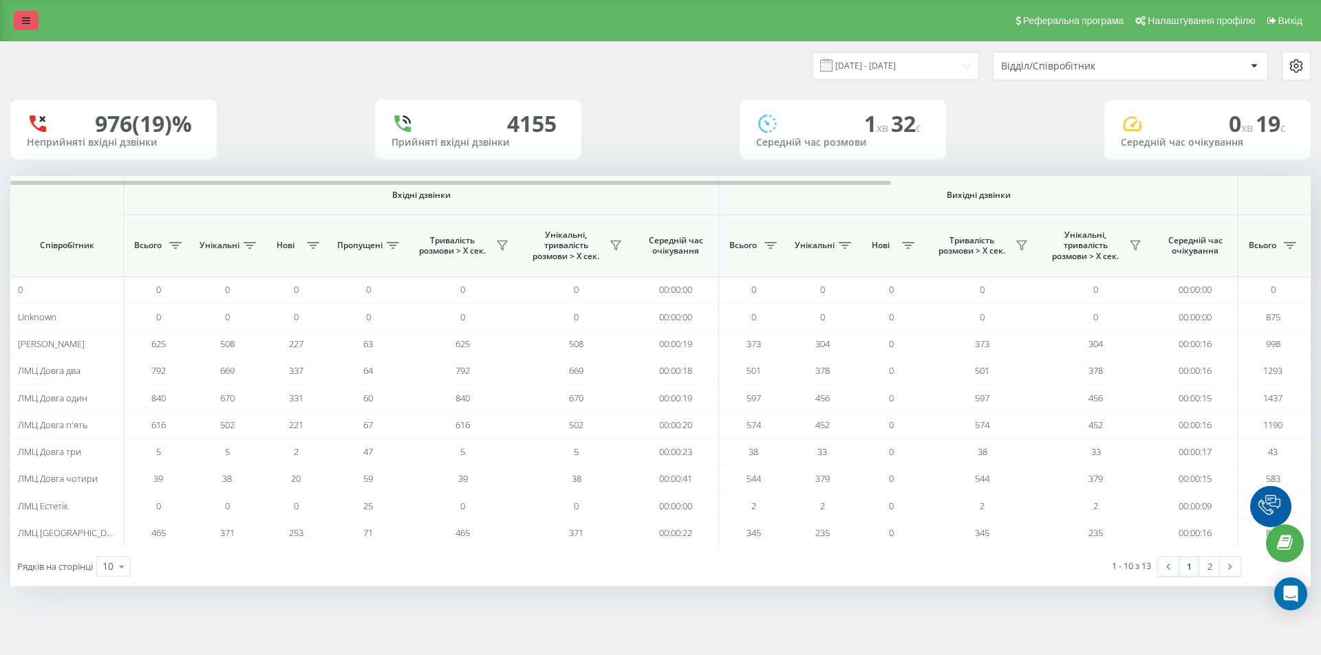
click at [27, 21] on icon at bounding box center [26, 21] width 8 height 10
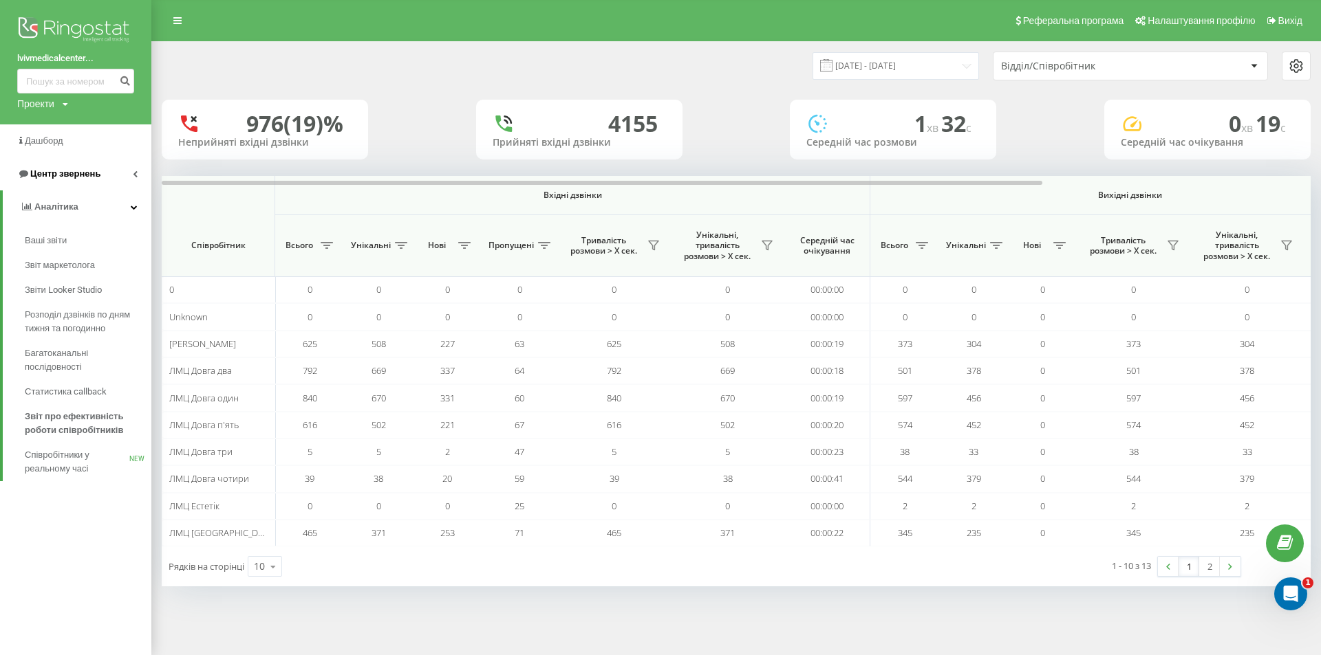
click at [58, 174] on span "Центр звернень" at bounding box center [65, 174] width 70 height 10
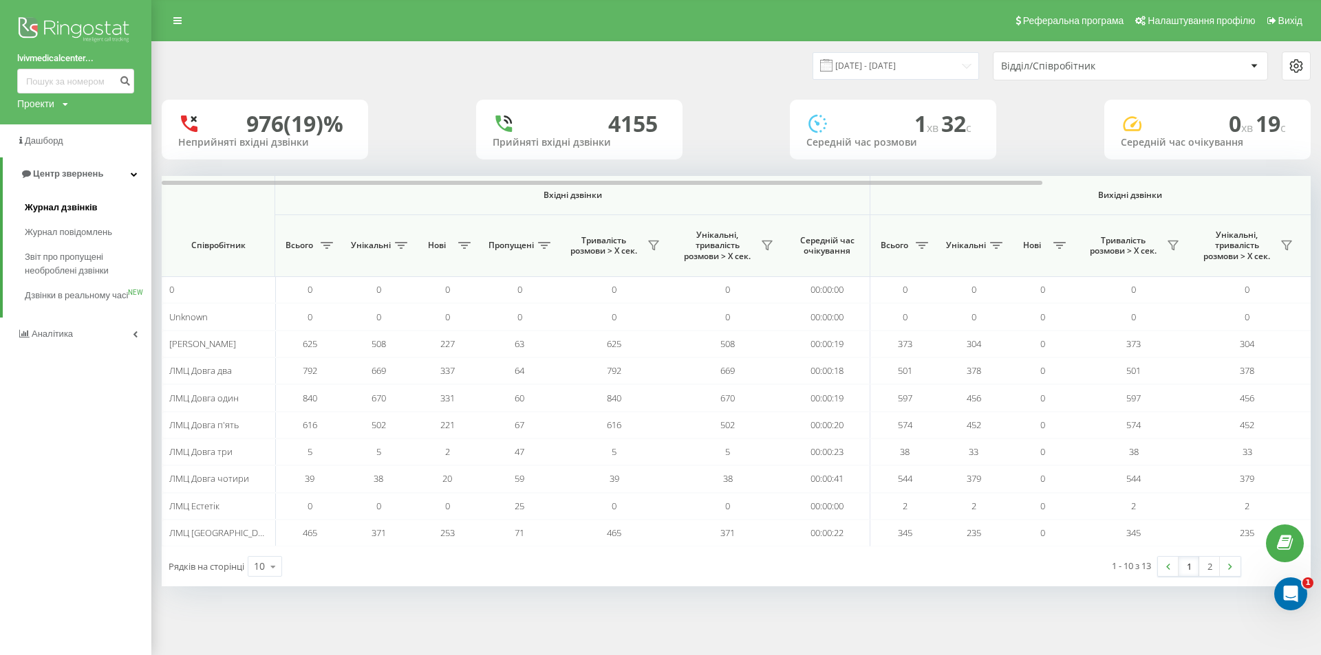
click at [73, 205] on span "Журнал дзвінків" at bounding box center [61, 208] width 73 height 14
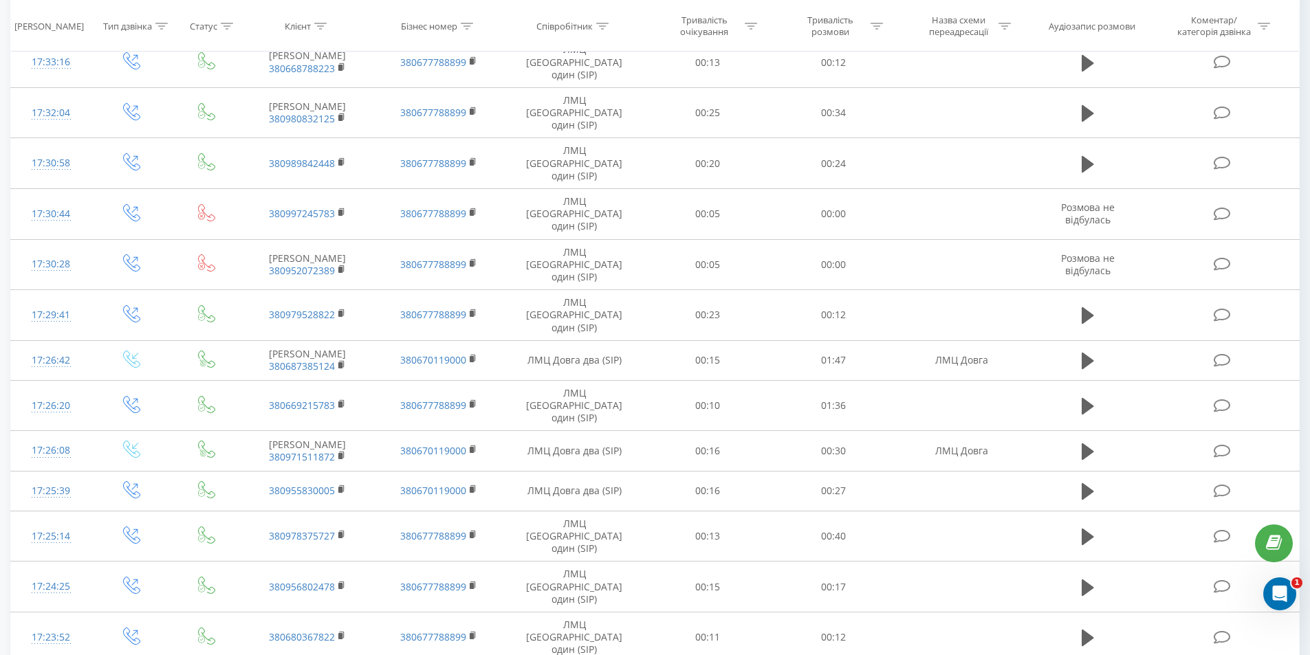
scroll to position [634, 0]
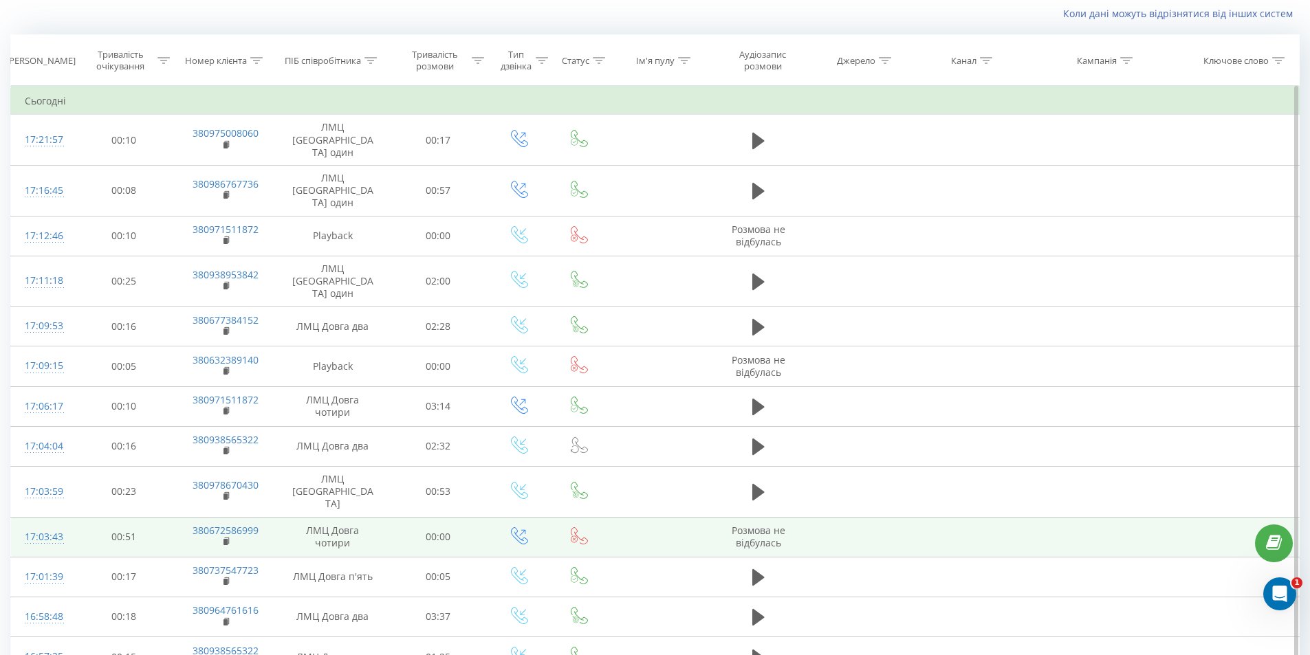
scroll to position [435, 0]
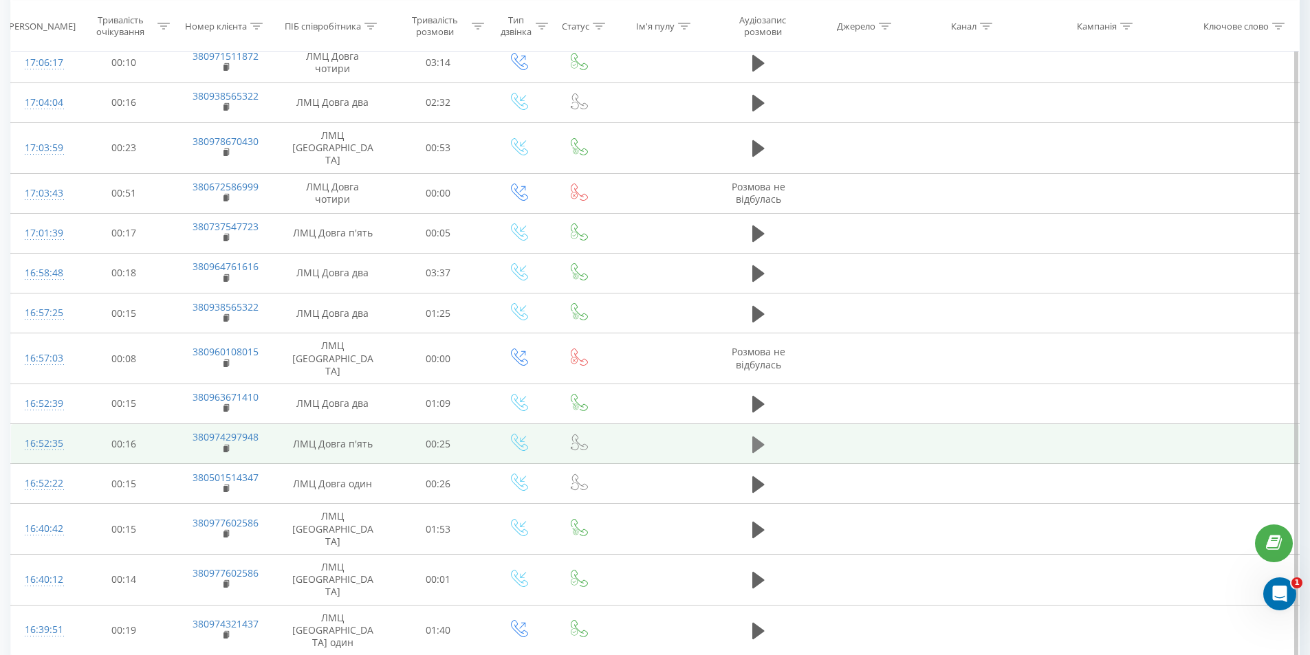
click at [766, 435] on button at bounding box center [758, 445] width 21 height 21
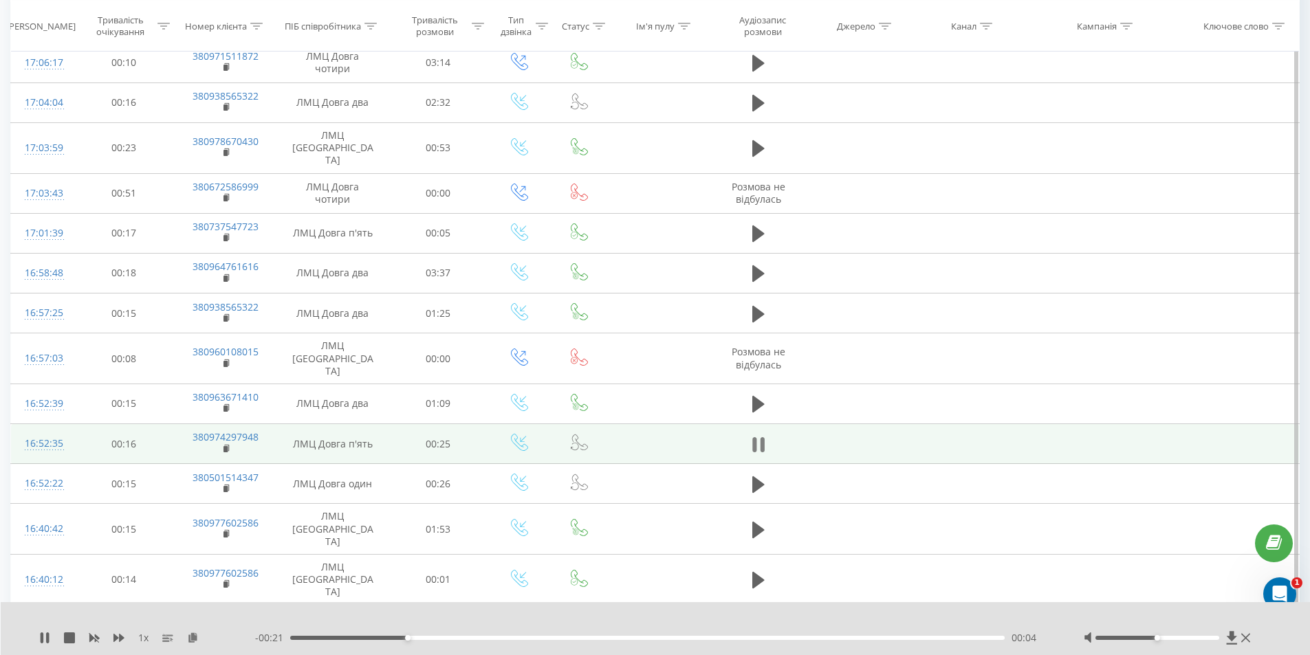
click at [765, 435] on button at bounding box center [758, 445] width 21 height 21
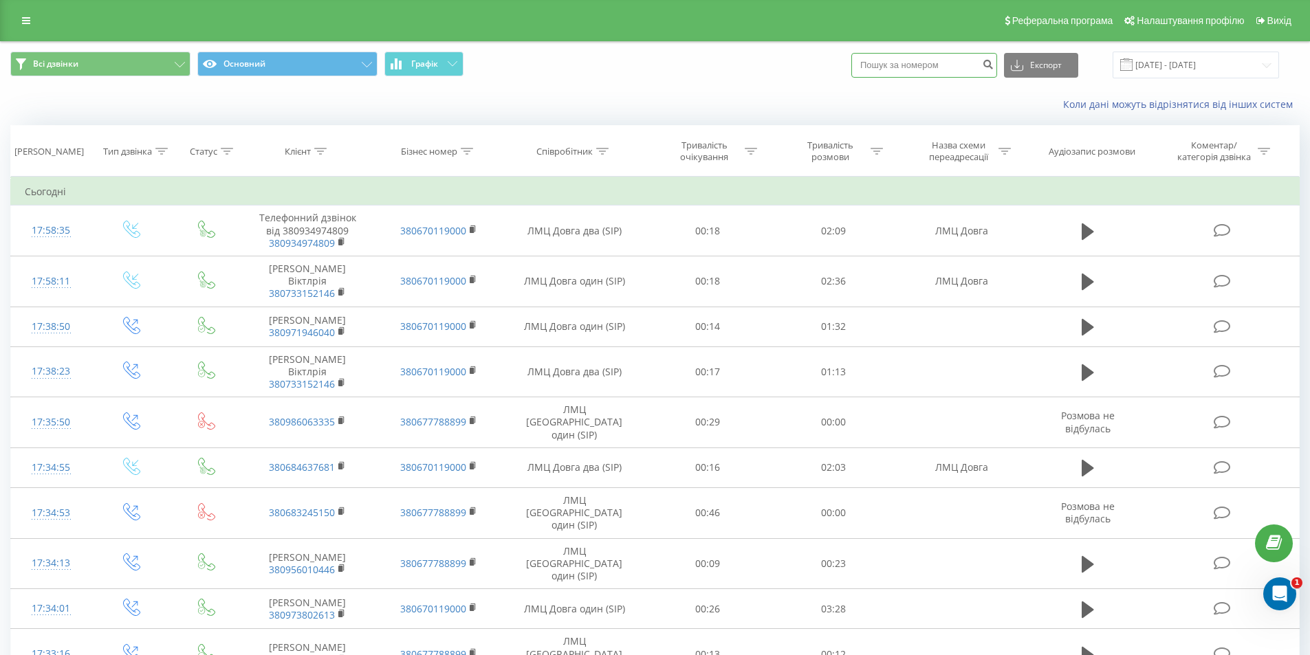
click at [948, 70] on input at bounding box center [924, 65] width 146 height 25
paste input "0993986168"
type input "0993986168"
click at [994, 65] on icon "submit" at bounding box center [988, 62] width 12 height 8
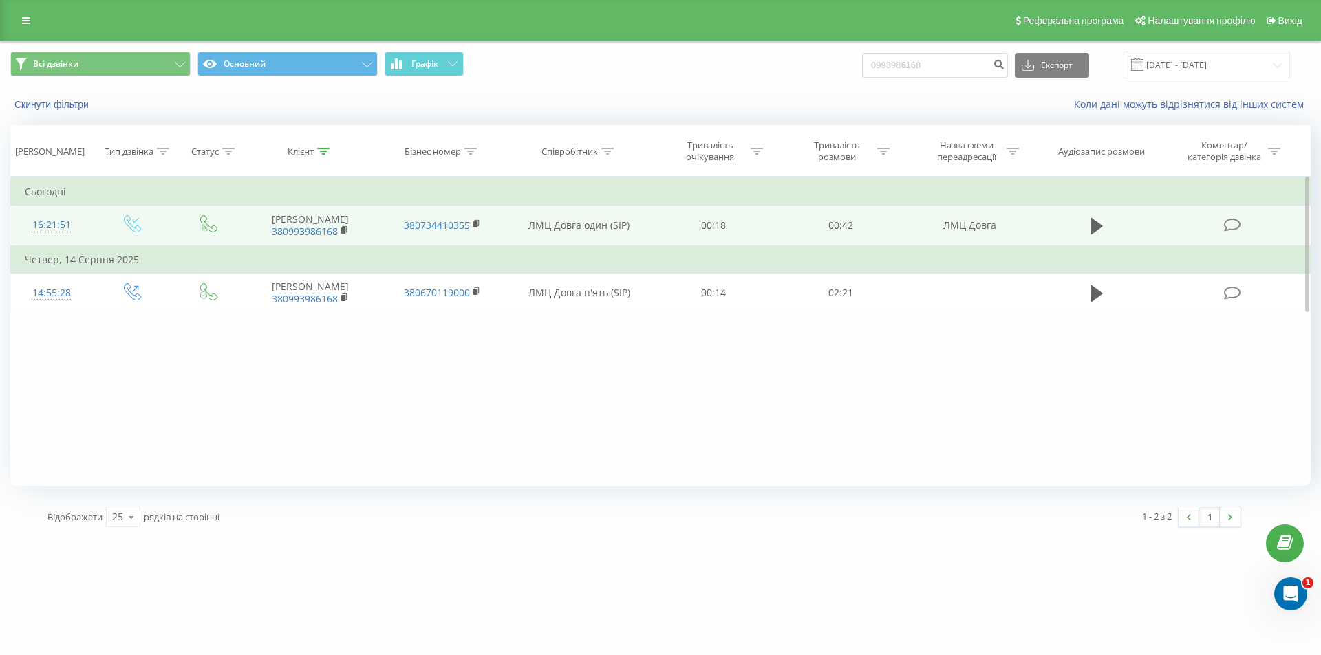
click at [1118, 235] on td at bounding box center [1097, 226] width 122 height 41
click at [1099, 230] on icon at bounding box center [1096, 226] width 12 height 19
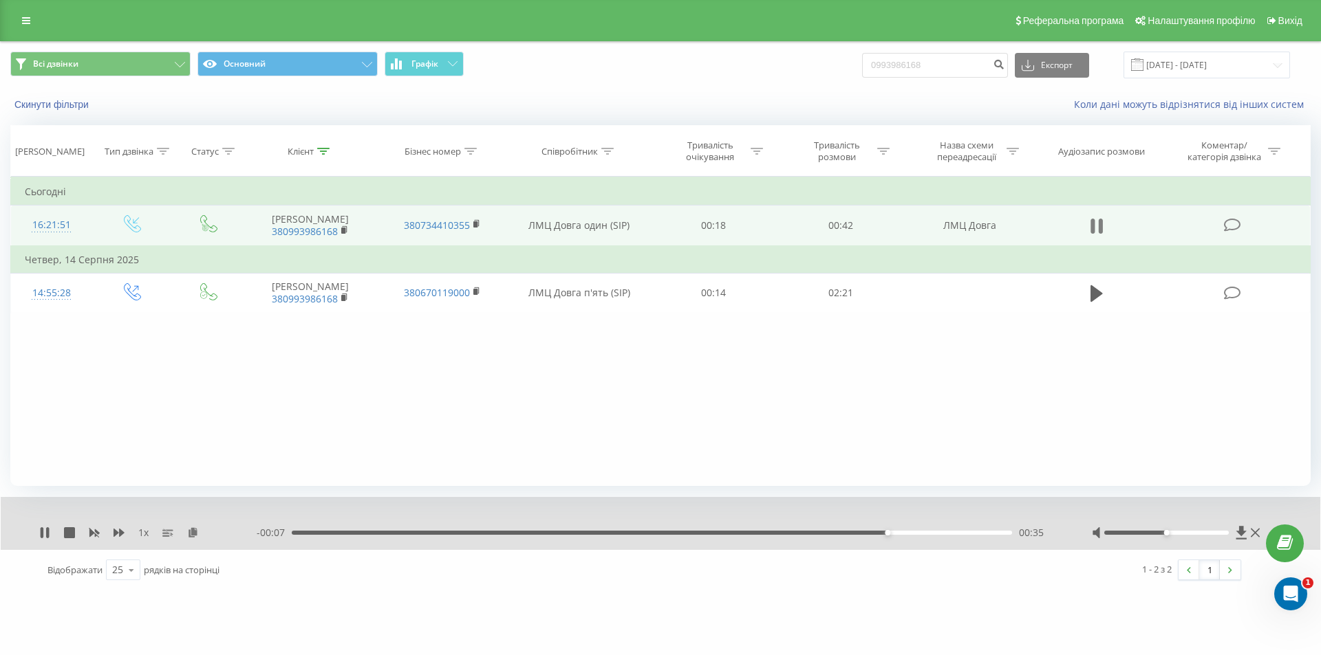
click at [1090, 226] on icon at bounding box center [1096, 226] width 12 height 19
click at [929, 77] on input "0993986168" at bounding box center [935, 65] width 146 height 25
paste input "380 67 984 8812"
type input "380 67 984 8812"
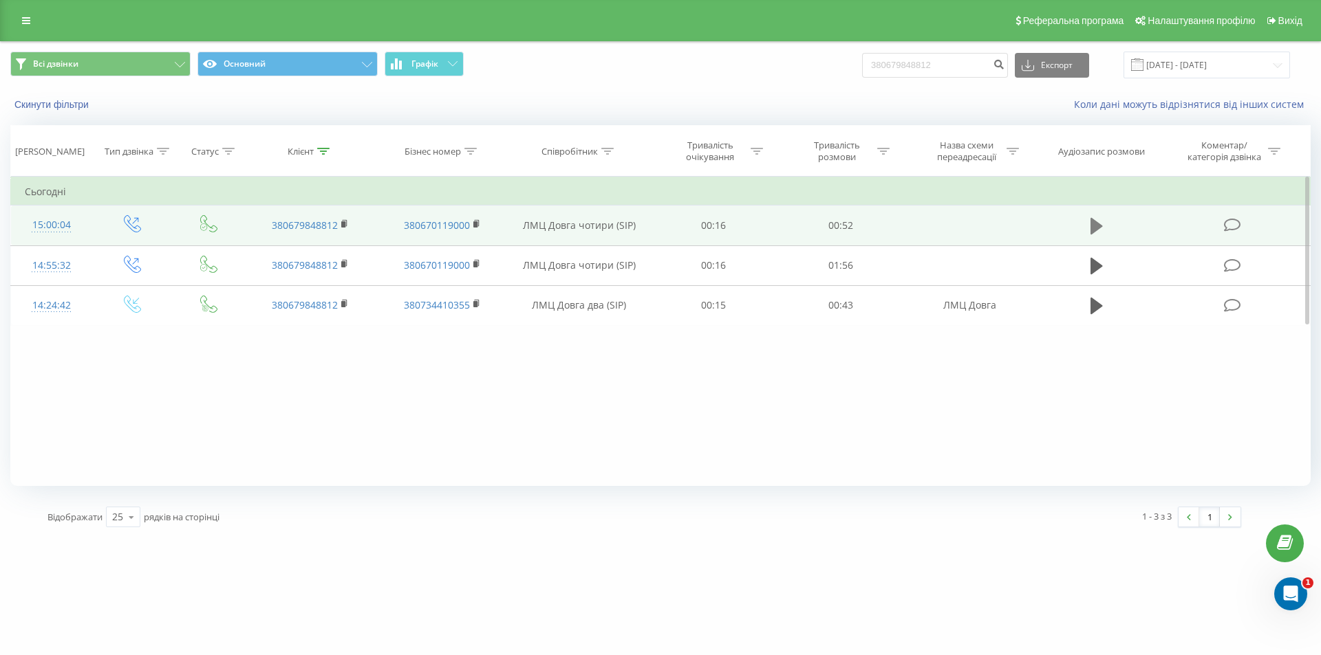
click at [1090, 232] on icon at bounding box center [1096, 226] width 12 height 19
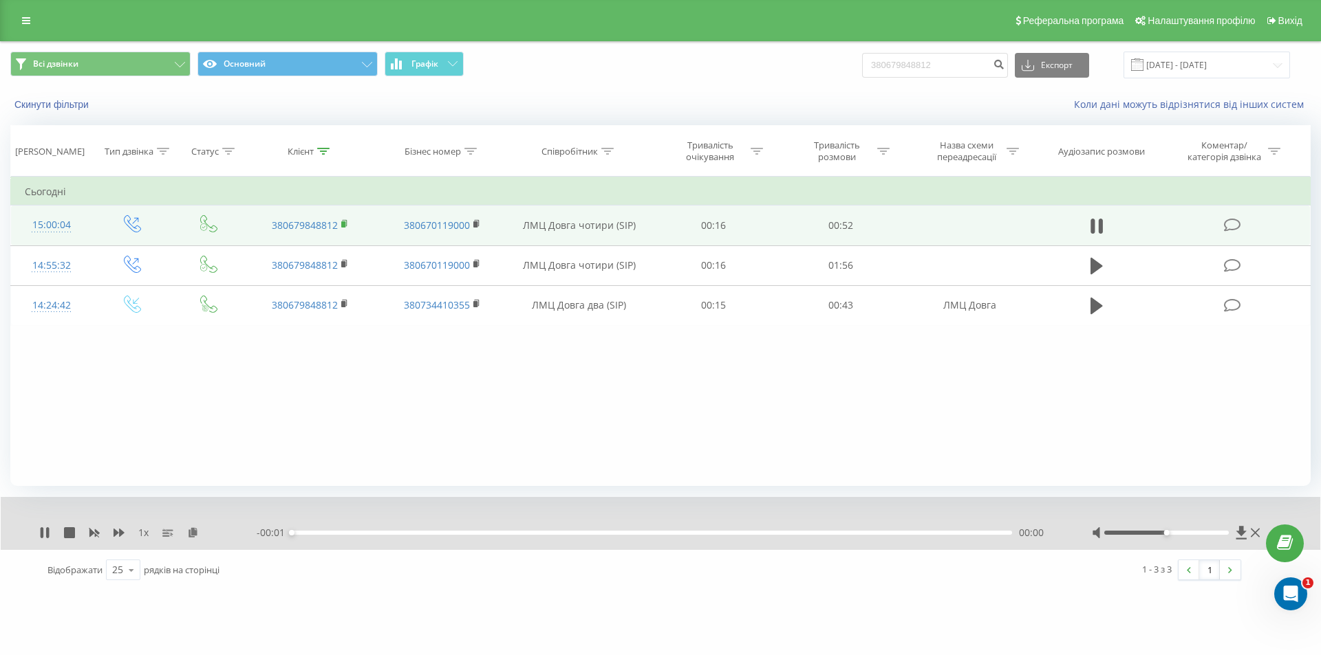
click at [342, 226] on rect at bounding box center [343, 224] width 4 height 6
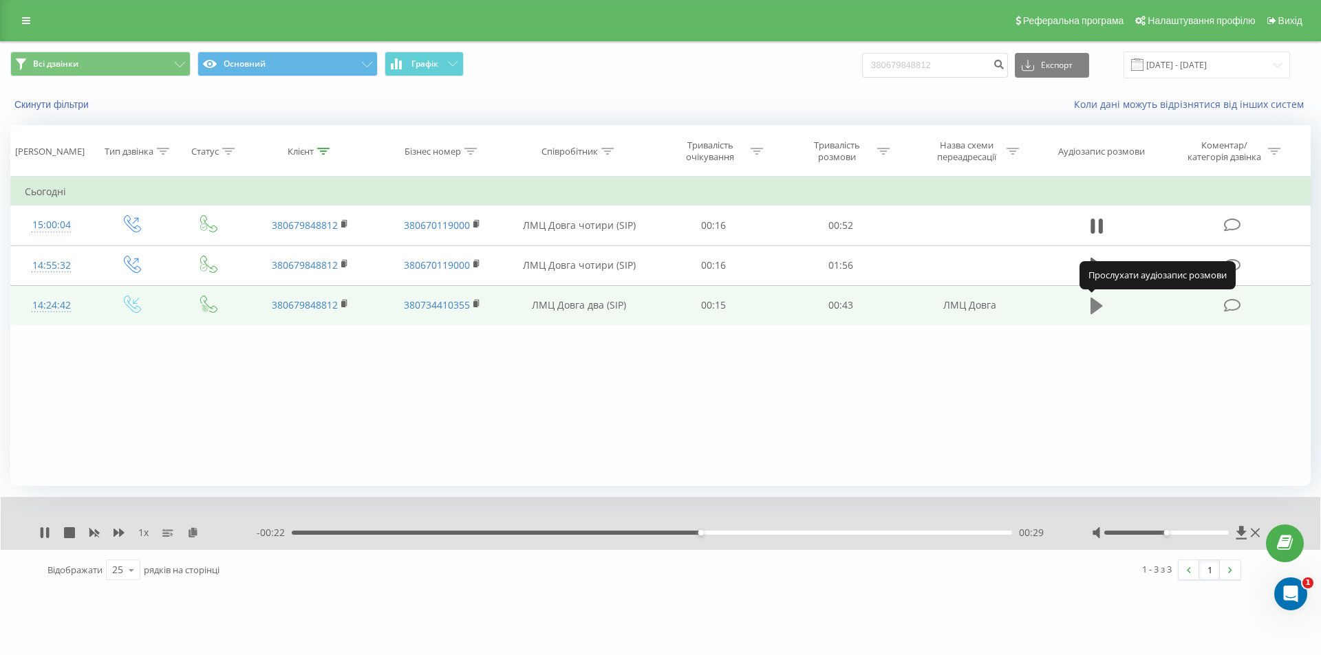
click at [1098, 310] on icon at bounding box center [1096, 305] width 12 height 19
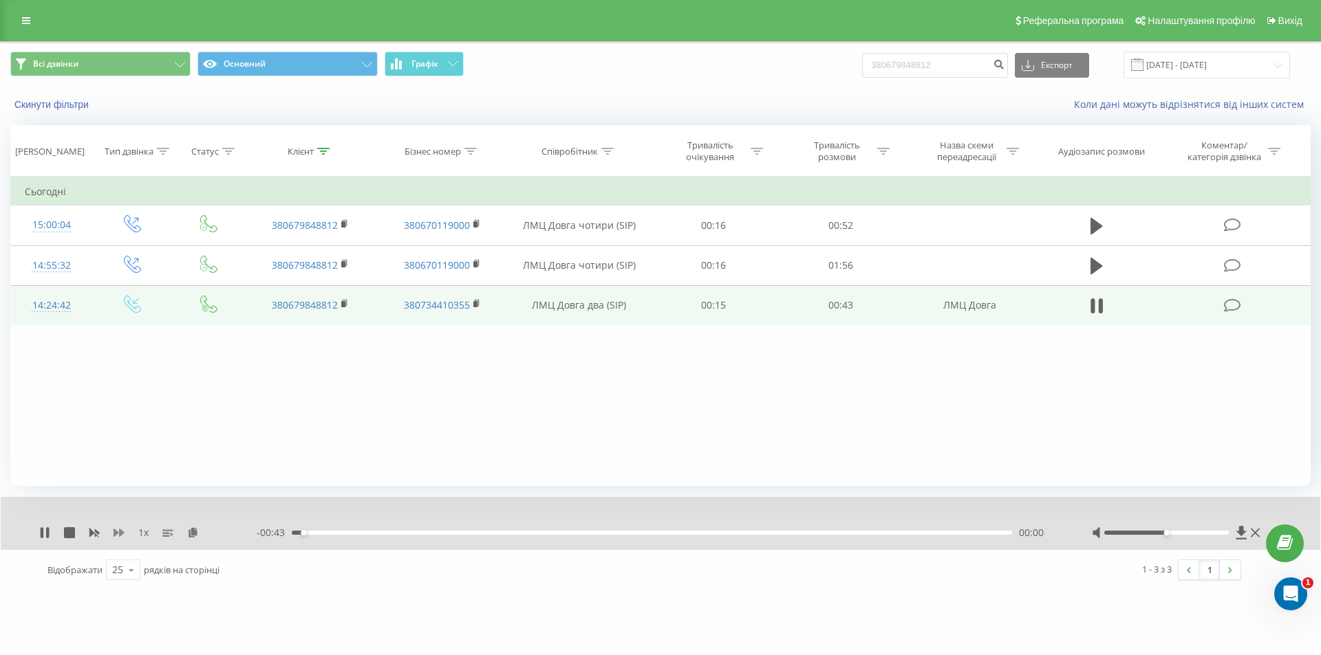
click at [113, 533] on icon at bounding box center [118, 533] width 11 height 8
click at [1212, 533] on div at bounding box center [1166, 533] width 125 height 4
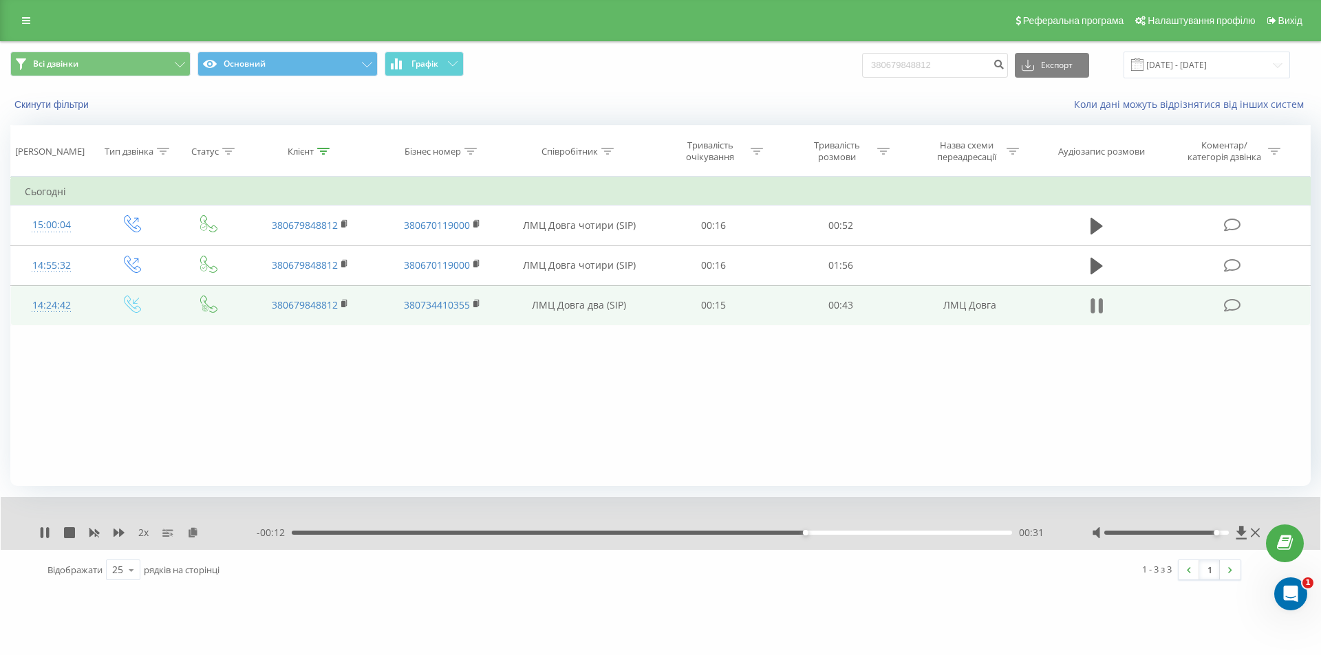
click at [1095, 300] on icon at bounding box center [1096, 305] width 12 height 19
click at [26, 15] on link at bounding box center [26, 20] width 25 height 19
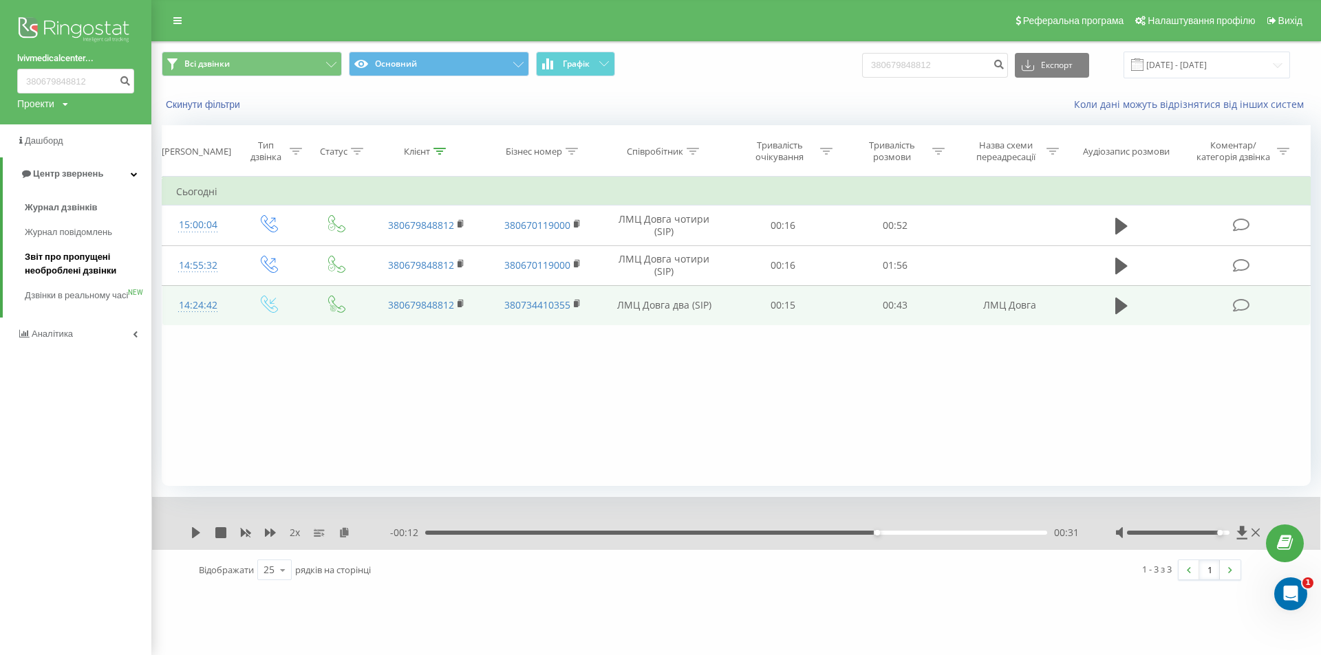
click at [78, 262] on span "Звіт про пропущені необроблені дзвінки" at bounding box center [85, 264] width 120 height 28
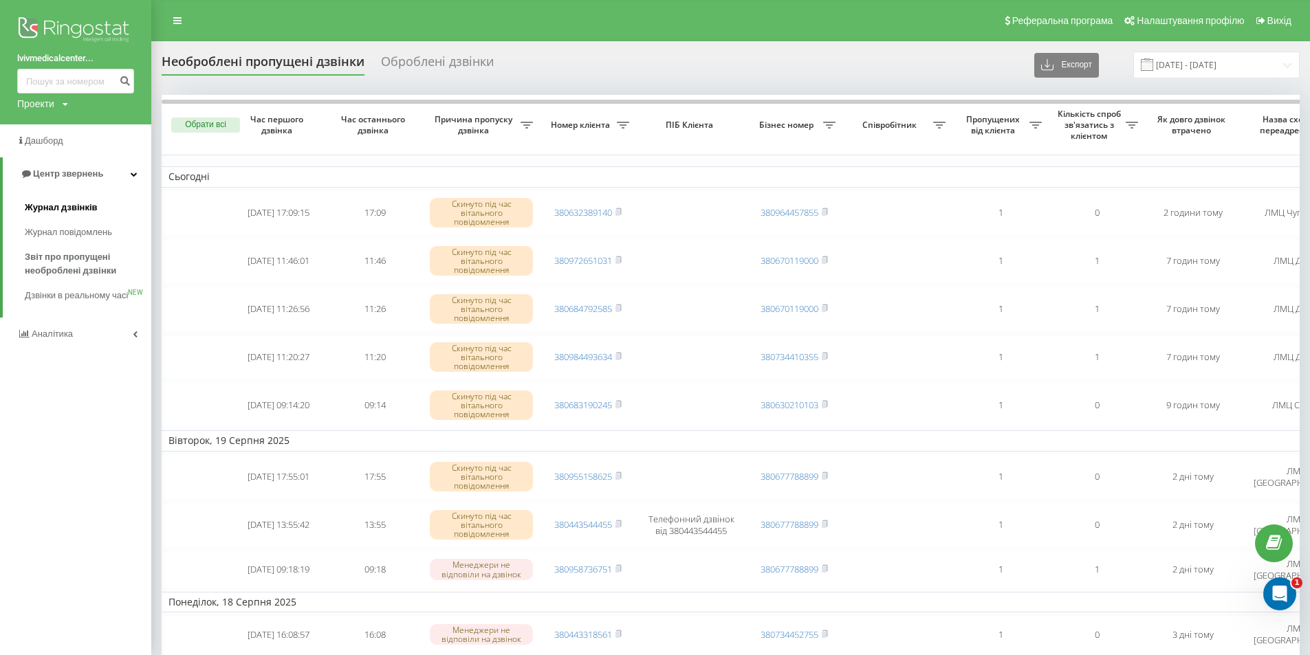
click at [57, 215] on span "Журнал дзвінків" at bounding box center [61, 208] width 73 height 14
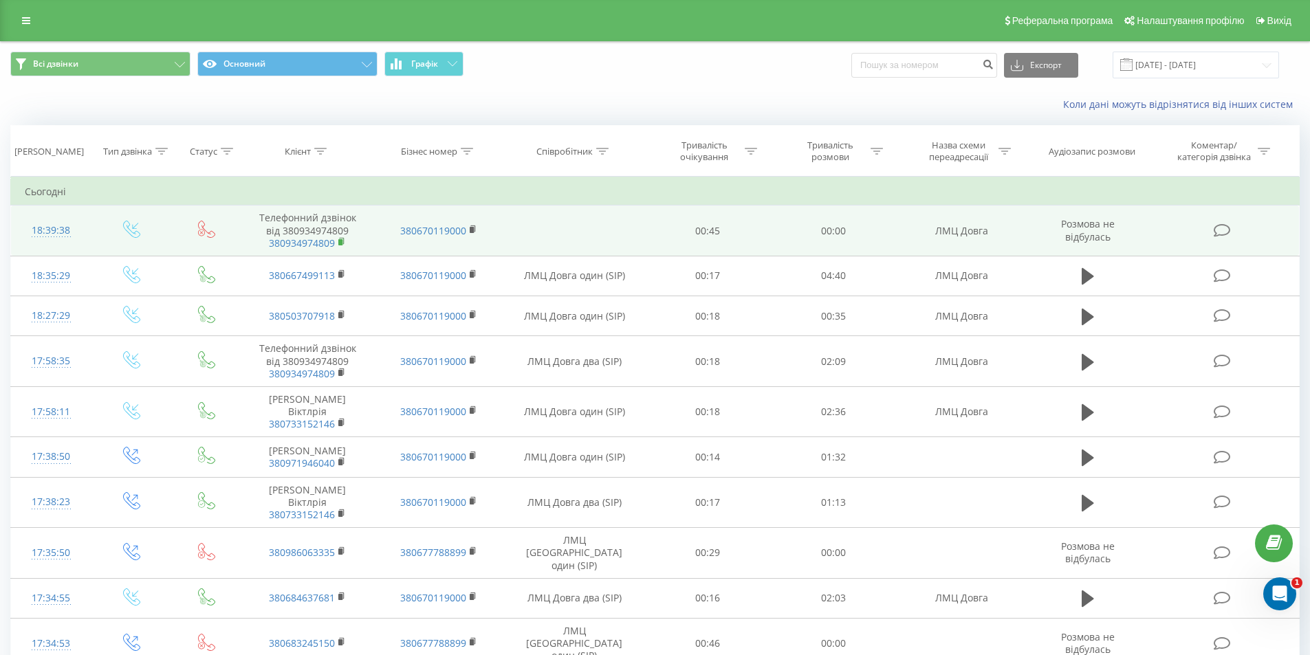
click at [341, 241] on rect at bounding box center [340, 242] width 4 height 6
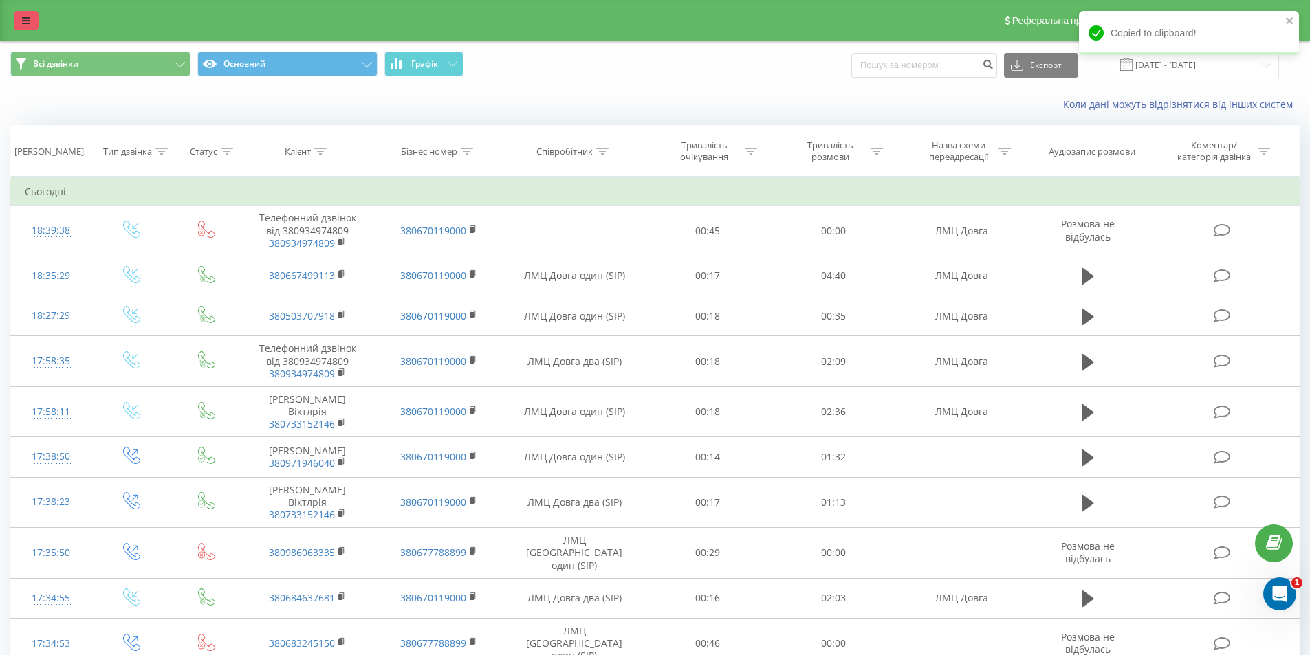
click at [25, 23] on icon at bounding box center [26, 21] width 8 height 10
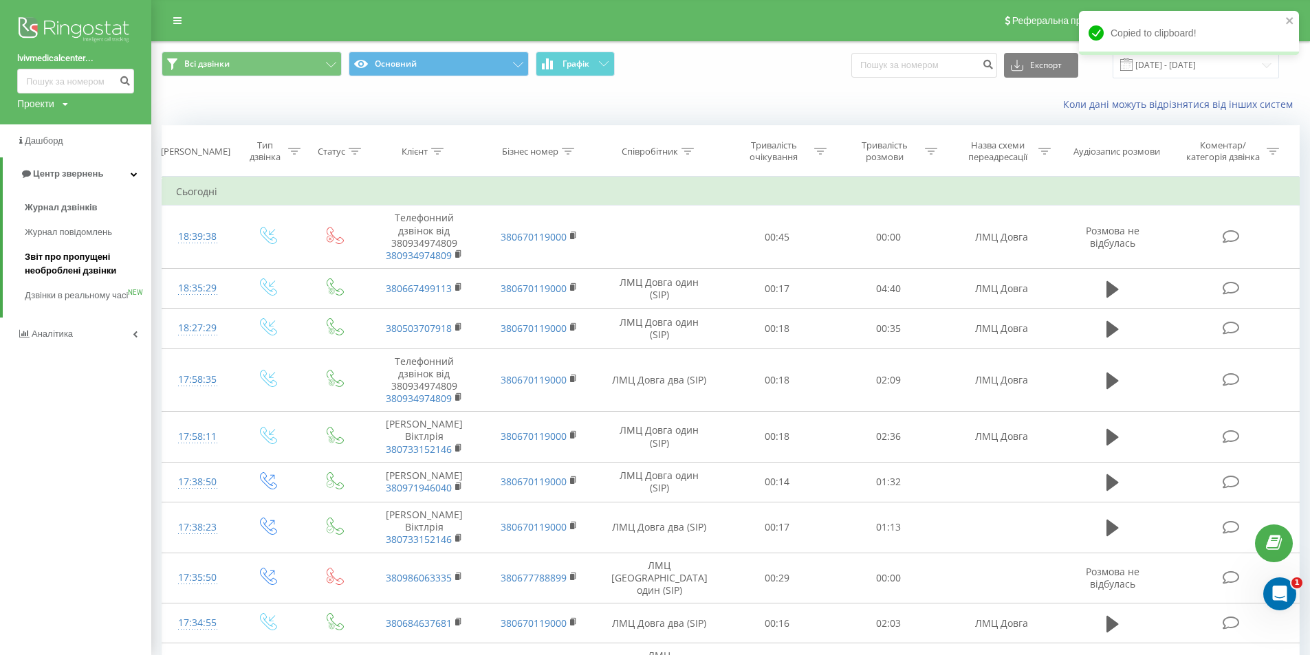
click at [80, 273] on span "Звіт про пропущені необроблені дзвінки" at bounding box center [85, 264] width 120 height 28
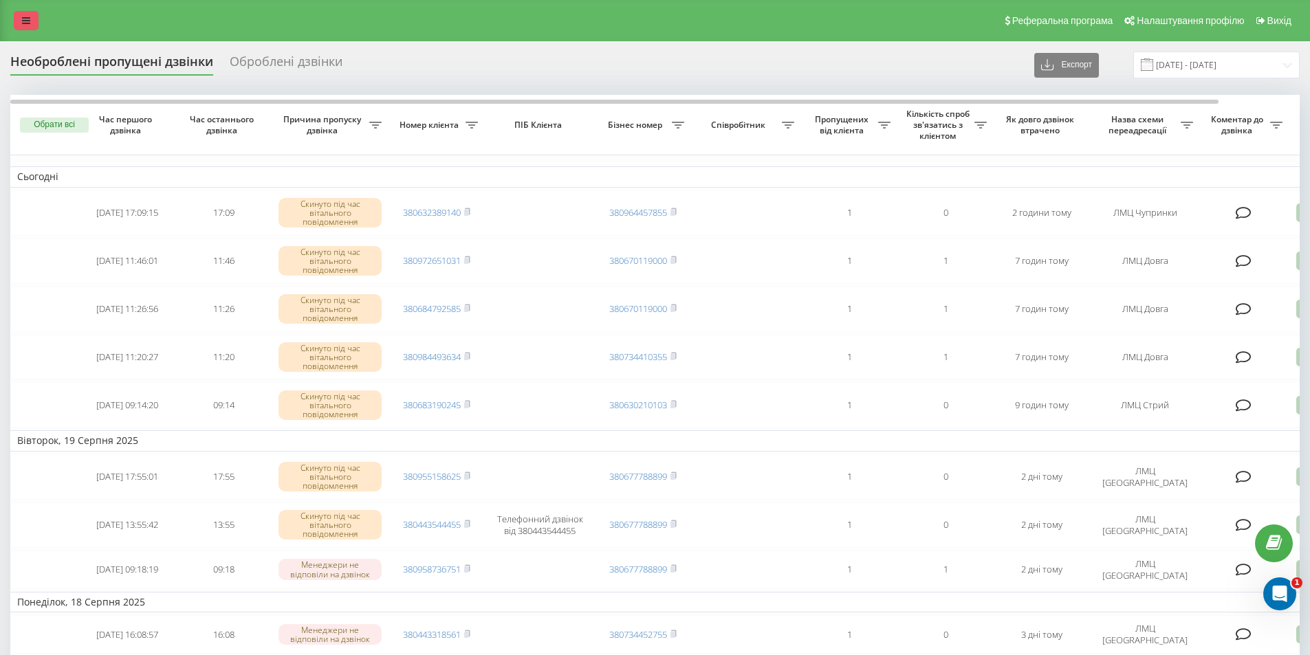
click at [22, 22] on icon at bounding box center [26, 21] width 8 height 10
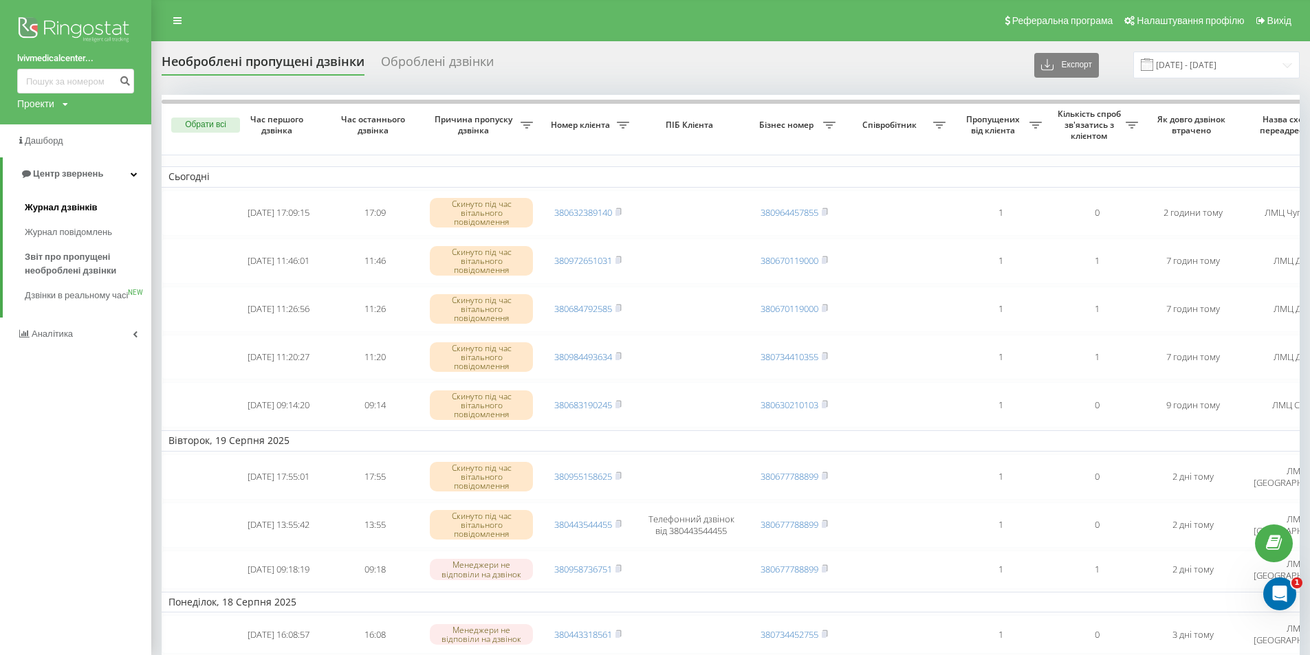
click at [61, 199] on link "Журнал дзвінків" at bounding box center [88, 207] width 127 height 25
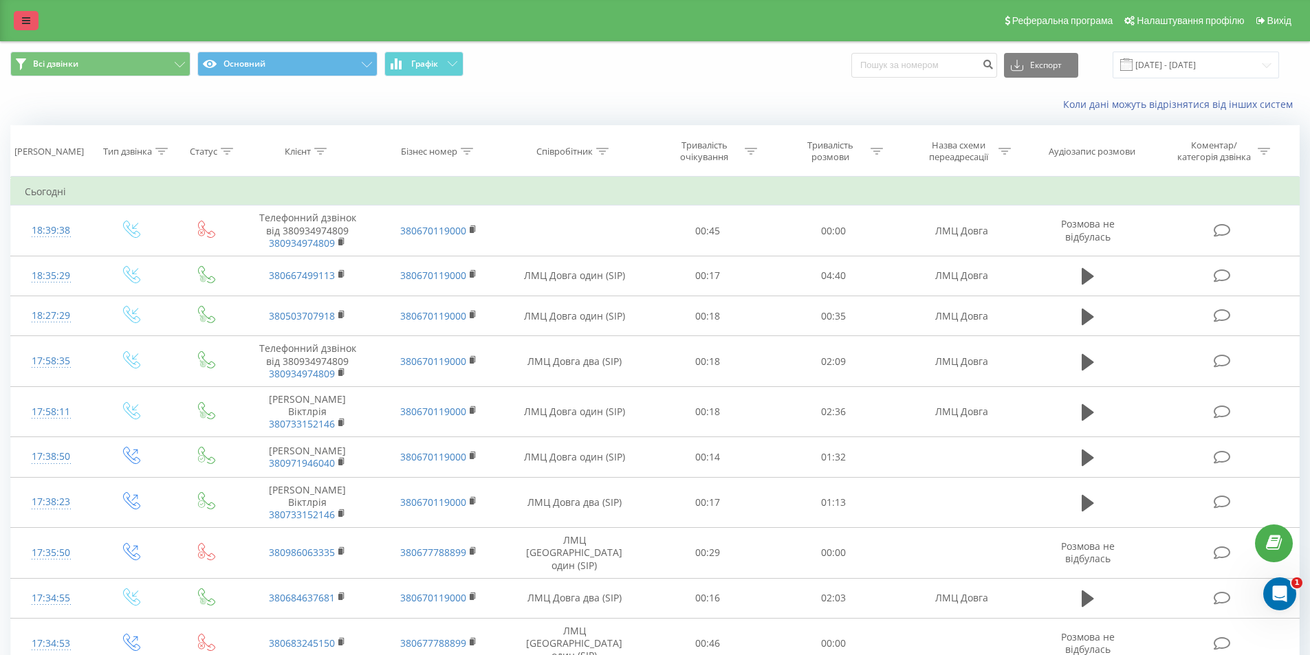
click at [24, 25] on icon at bounding box center [26, 21] width 8 height 10
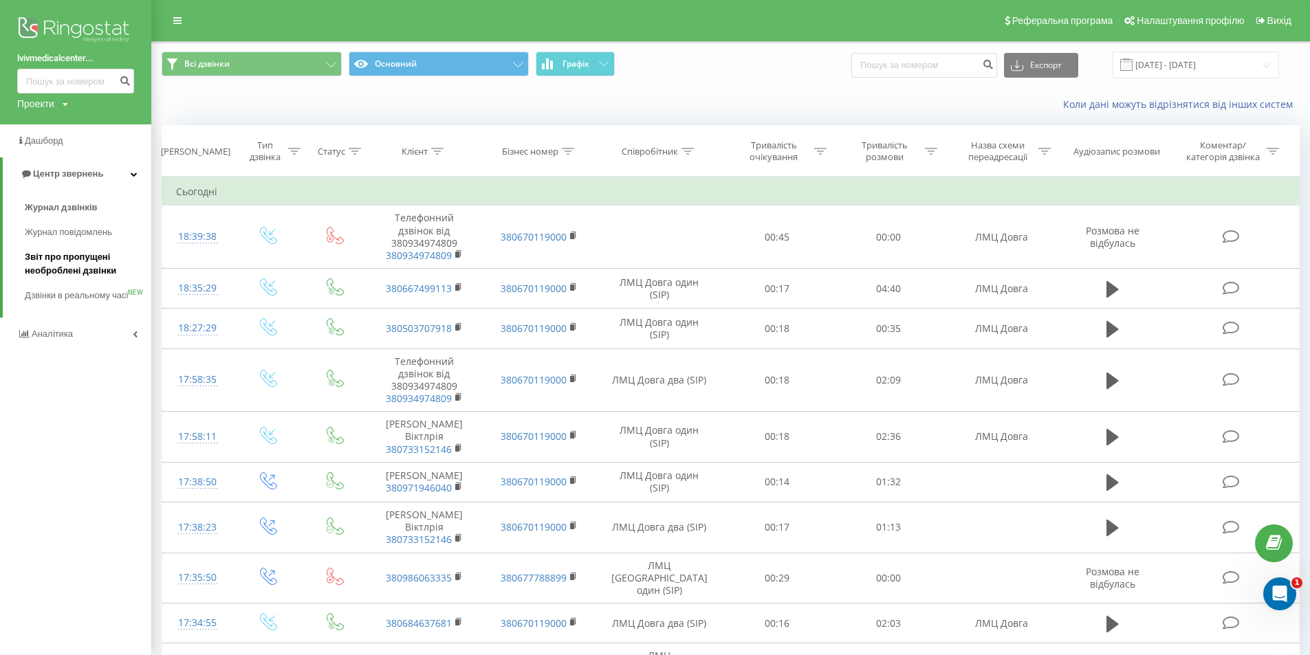
click at [69, 267] on span "Звіт про пропущені необроблені дзвінки" at bounding box center [85, 264] width 120 height 28
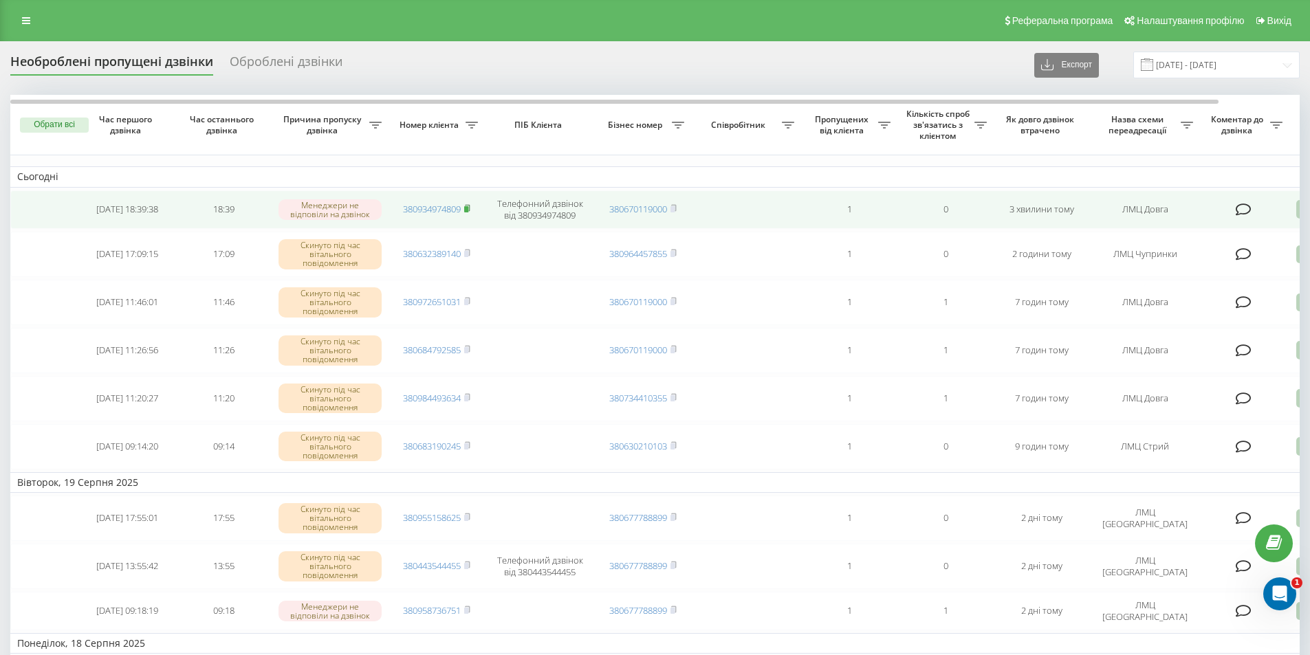
click at [468, 208] on rect at bounding box center [466, 209] width 4 height 6
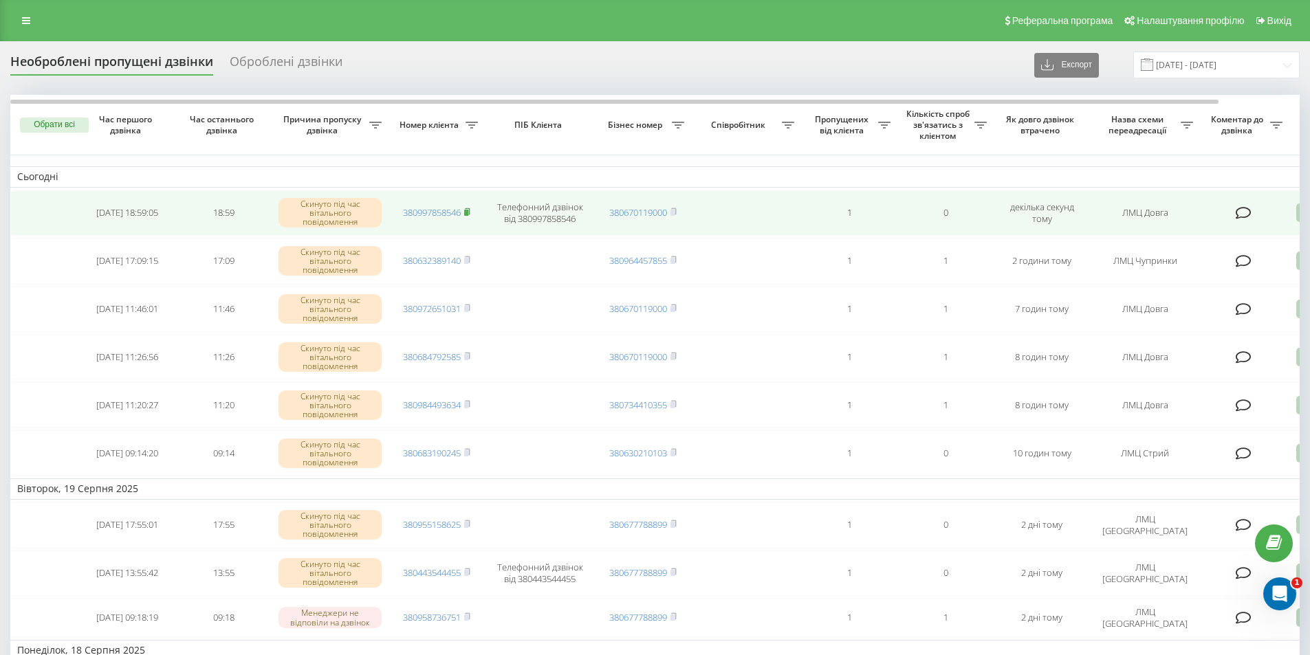
click at [470, 212] on icon at bounding box center [467, 212] width 6 height 8
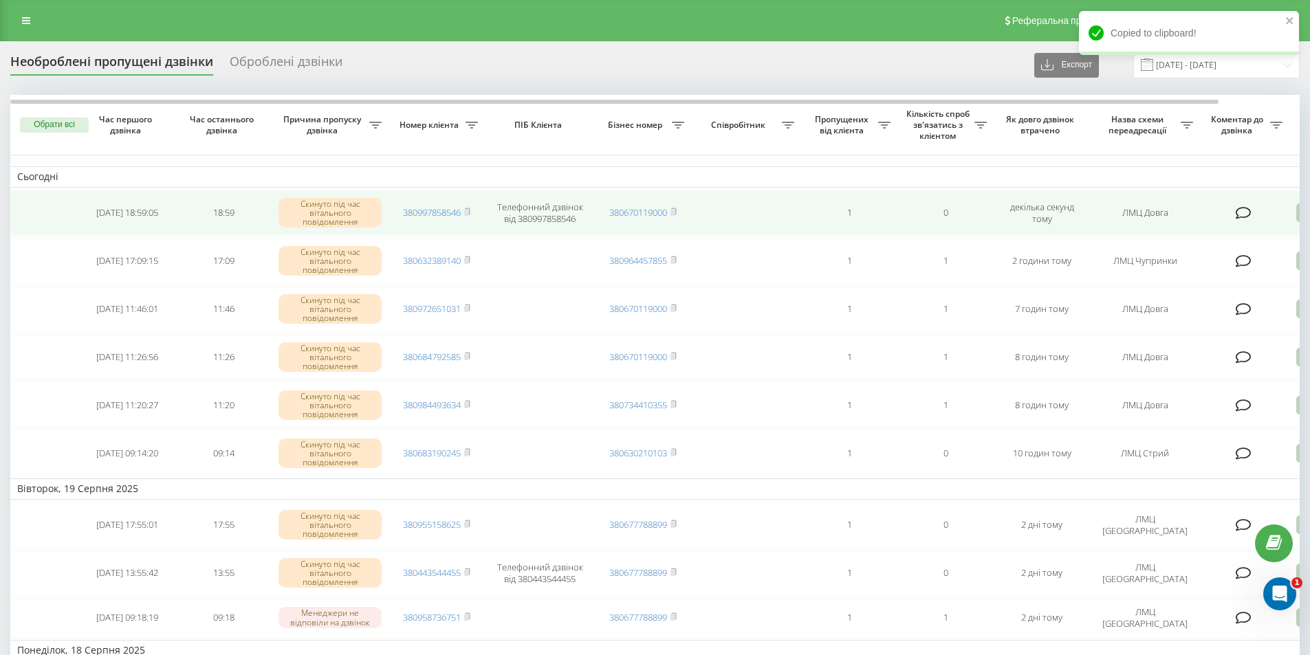
click at [465, 213] on span "380997858546" at bounding box center [436, 212] width 67 height 12
click at [470, 209] on icon at bounding box center [467, 211] width 5 height 6
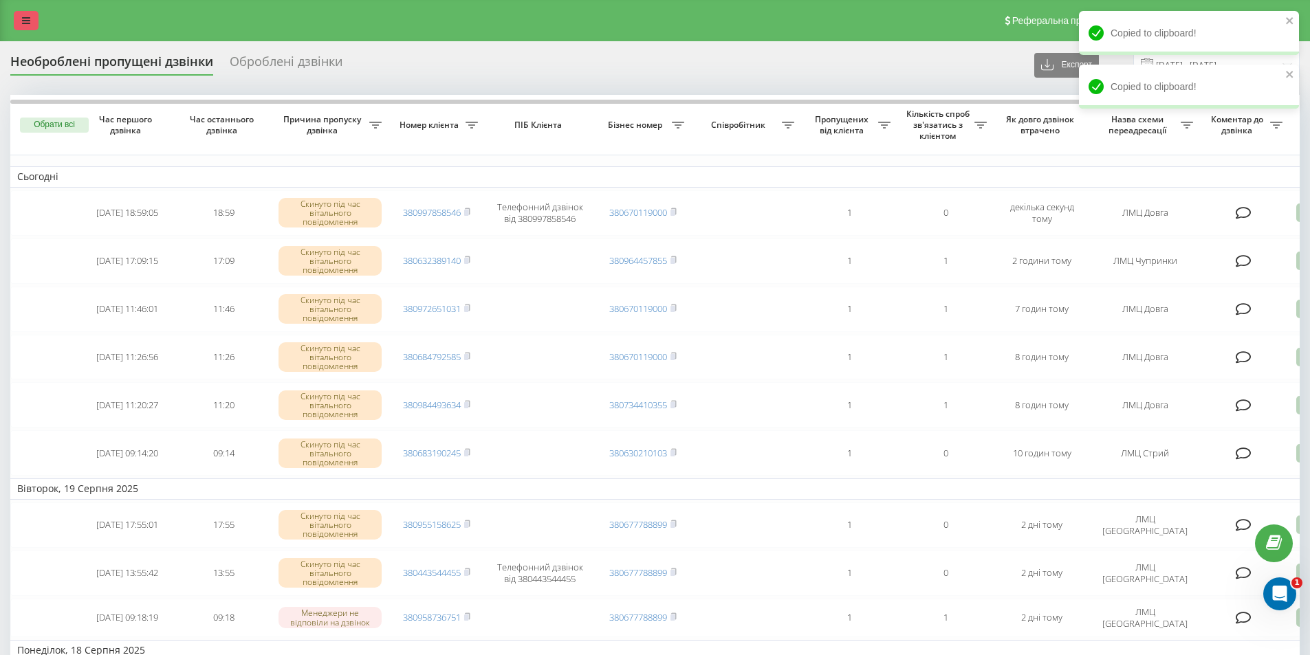
click at [34, 19] on link at bounding box center [26, 20] width 25 height 19
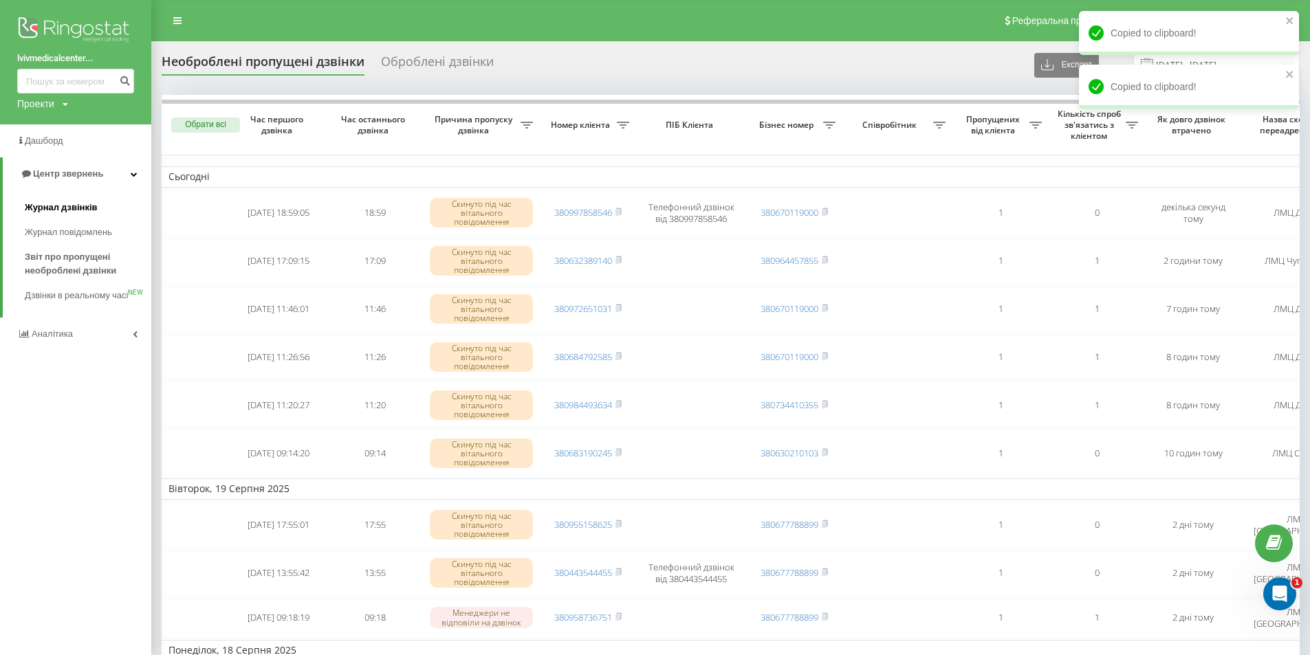
click at [56, 207] on span "Журнал дзвінків" at bounding box center [61, 208] width 73 height 14
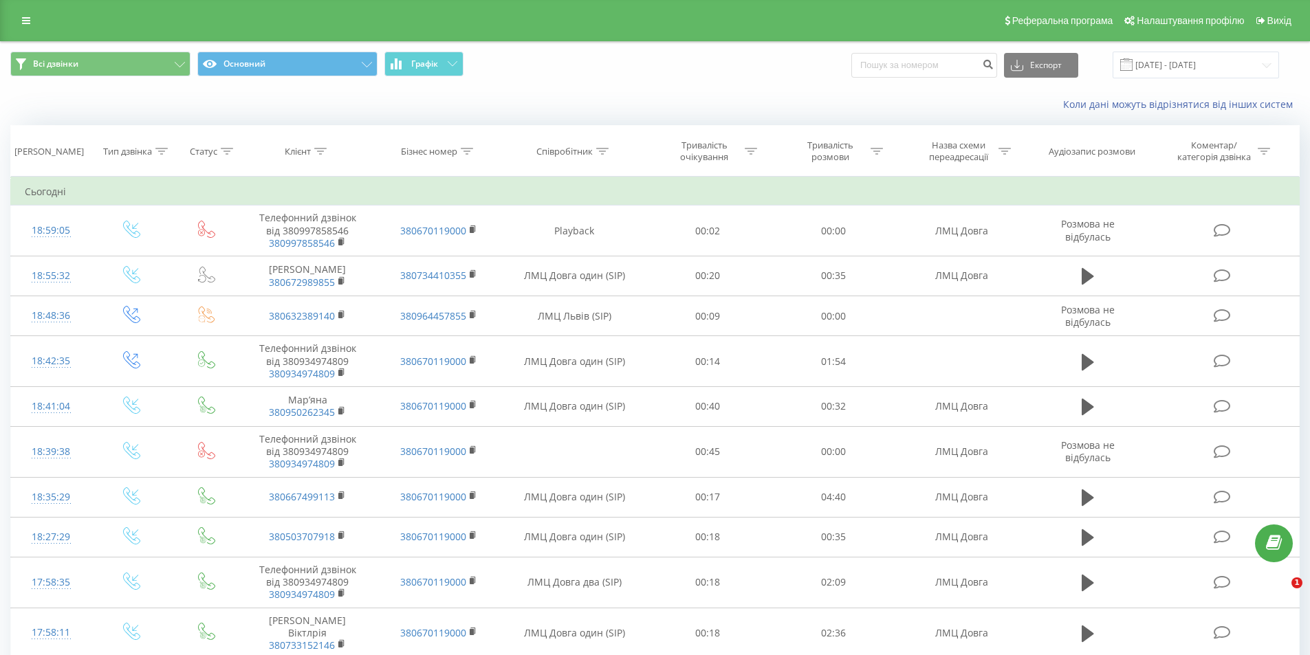
click at [944, 62] on input at bounding box center [924, 65] width 146 height 25
type input "380997858546"
click at [1013, 69] on div "380997858546 Експорт .csv .xls .xlsx [DATE] - [DATE]" at bounding box center [1065, 65] width 428 height 27
click at [994, 67] on icon "submit" at bounding box center [988, 62] width 12 height 8
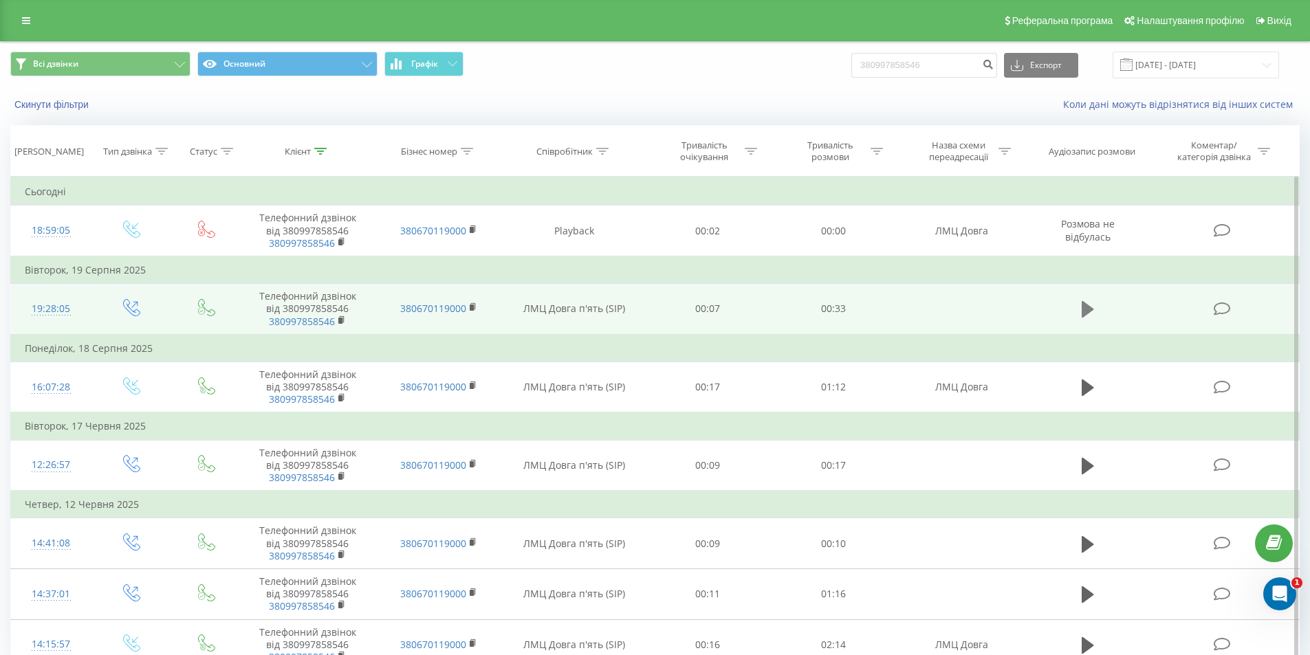
click at [1082, 307] on icon at bounding box center [1088, 309] width 12 height 19
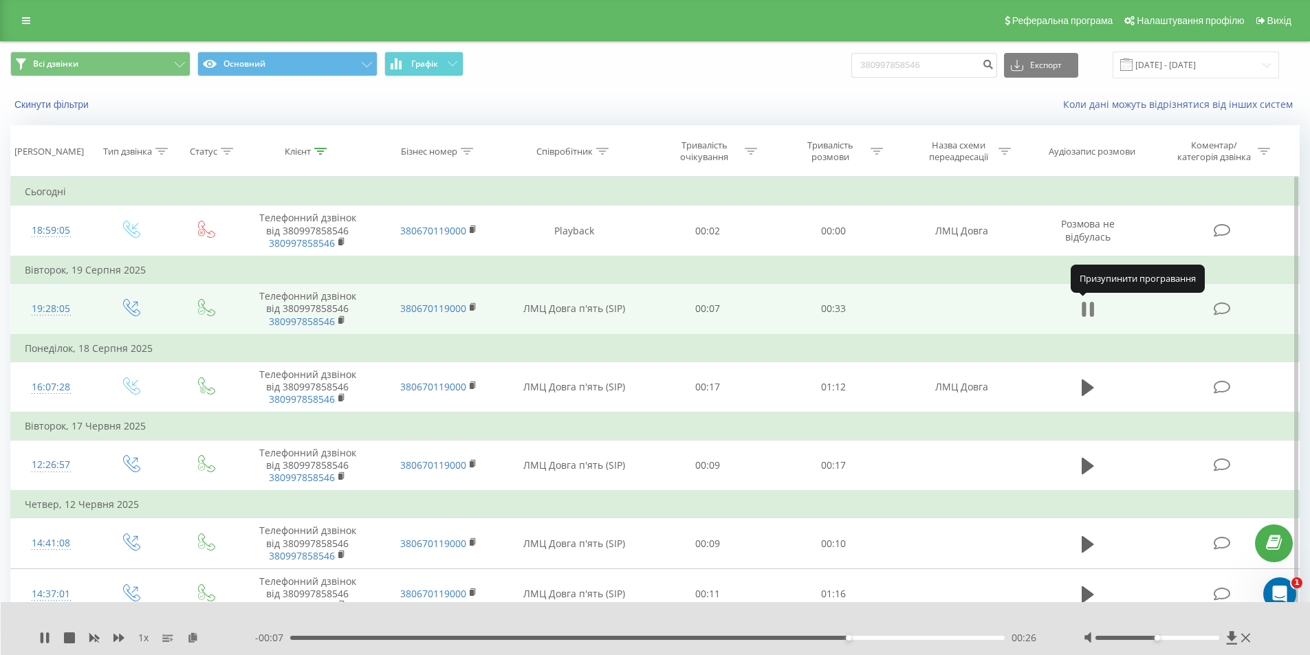
click at [1091, 305] on icon at bounding box center [1091, 309] width 4 height 15
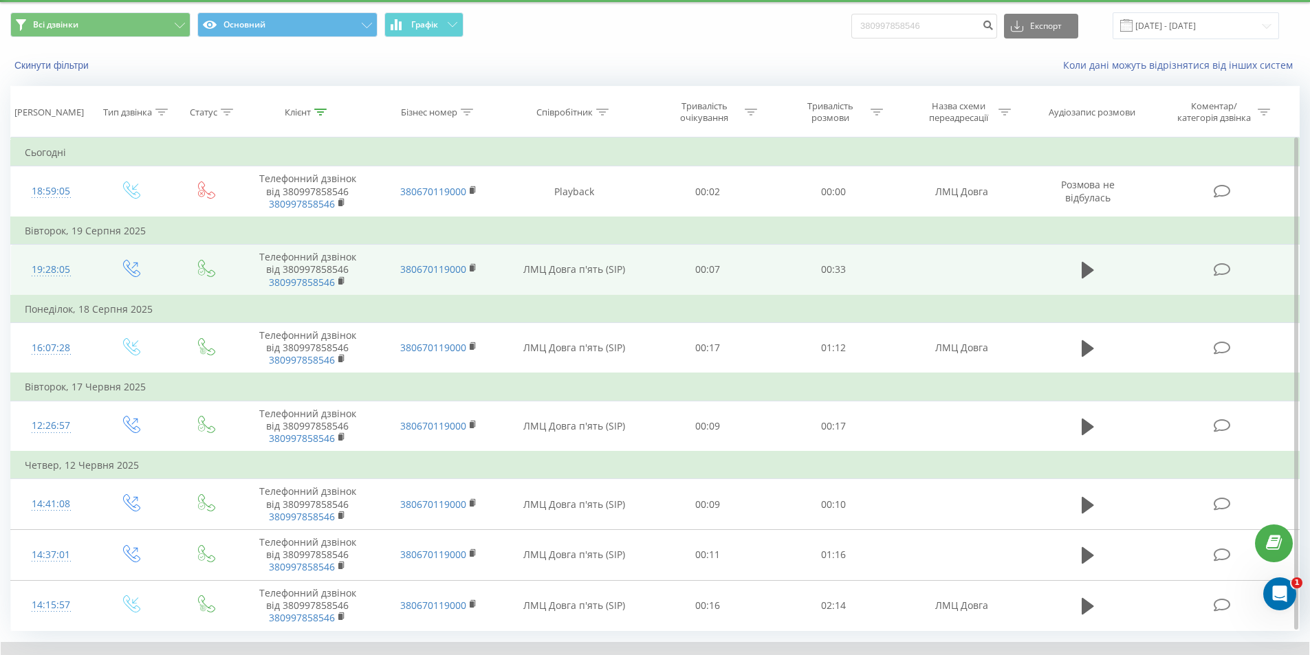
scroll to position [67, 0]
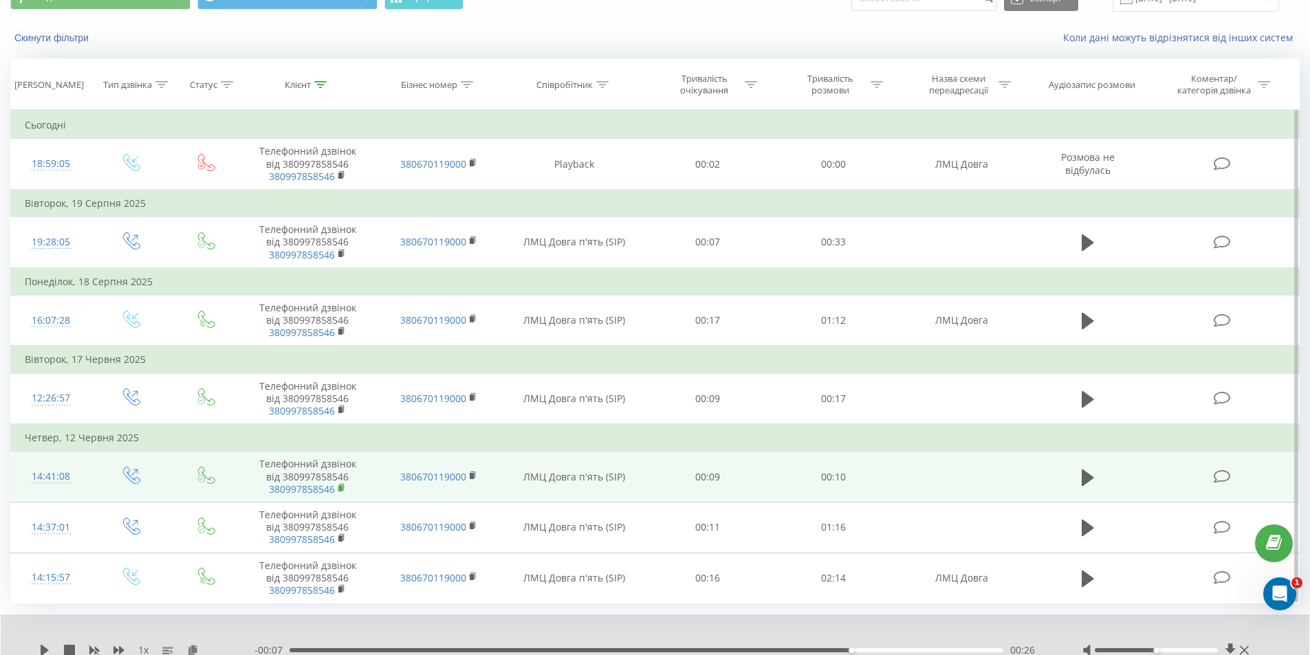
click at [342, 489] on rect at bounding box center [340, 489] width 4 height 6
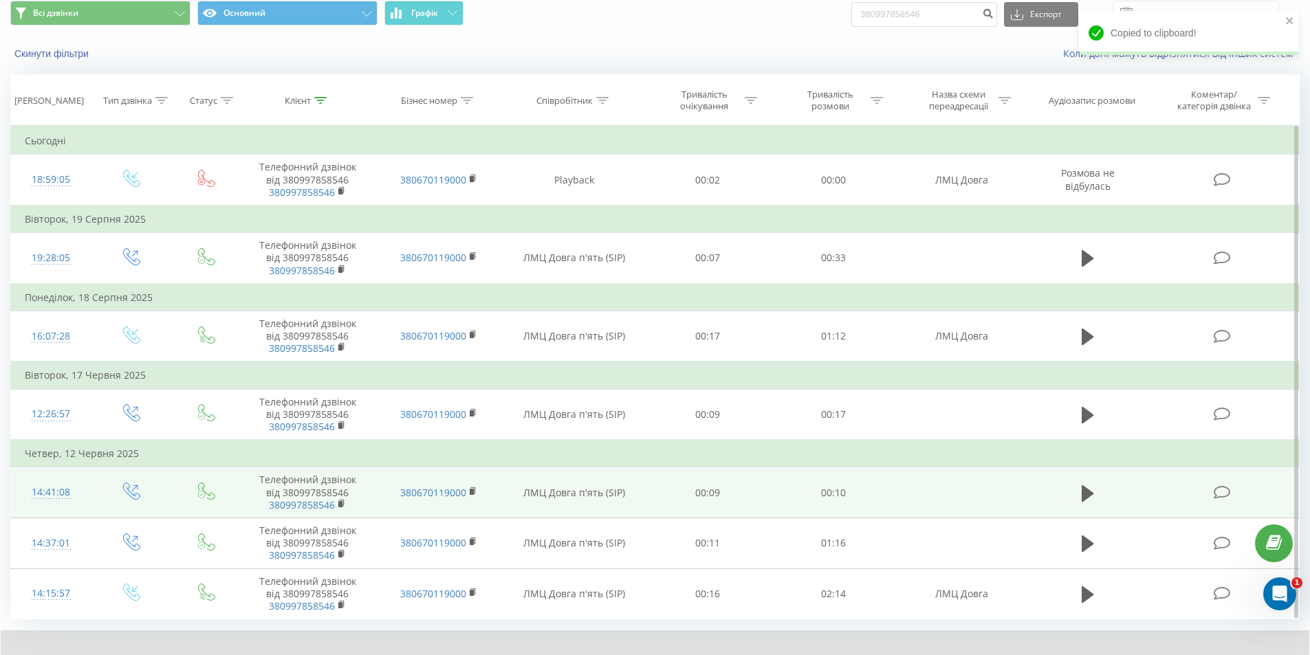
scroll to position [0, 0]
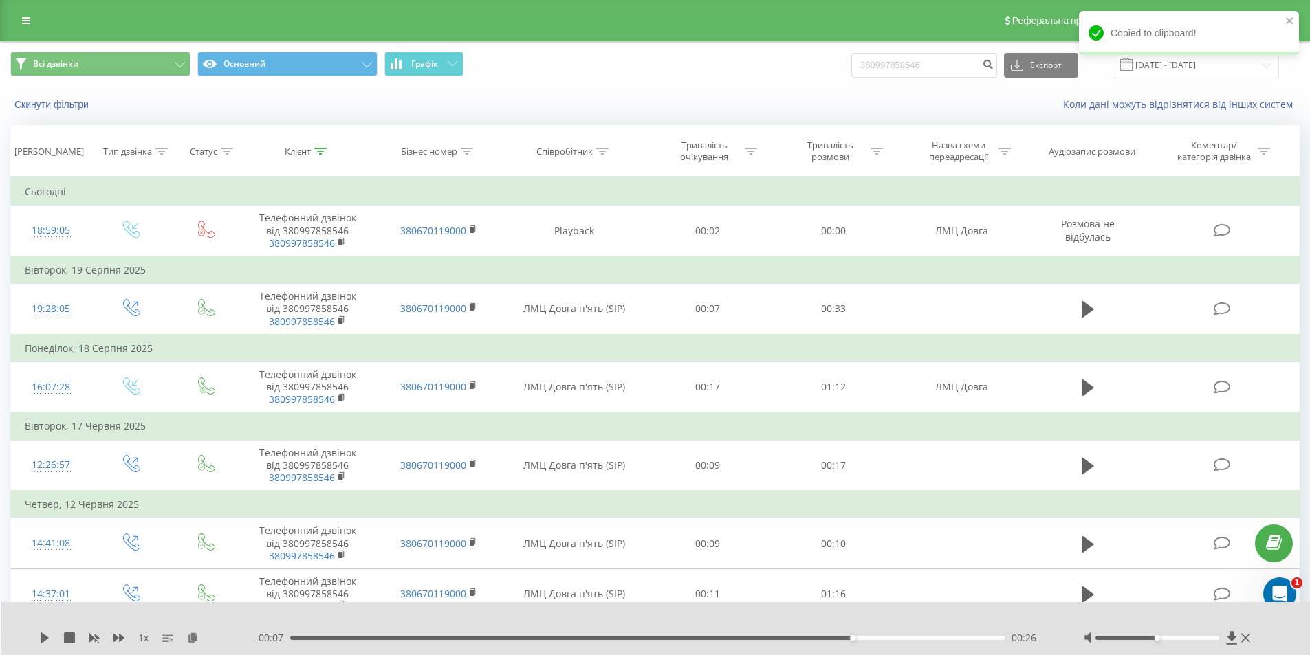
click at [18, 37] on div "Реферальна програма Налаштування профілю Вихід" at bounding box center [655, 20] width 1310 height 41
click at [19, 28] on link at bounding box center [26, 20] width 25 height 19
